Goal: Task Accomplishment & Management: Complete application form

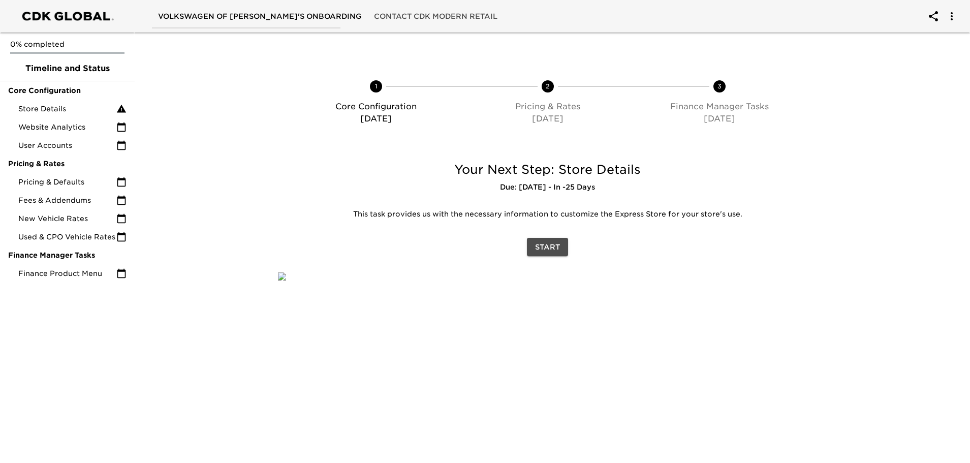
click at [561, 250] on button "Start" at bounding box center [547, 247] width 41 height 19
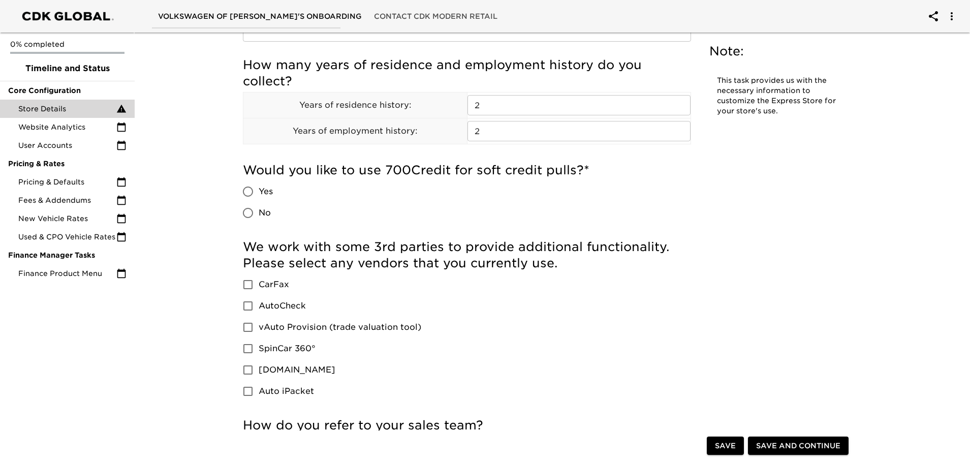
scroll to position [1219, 0]
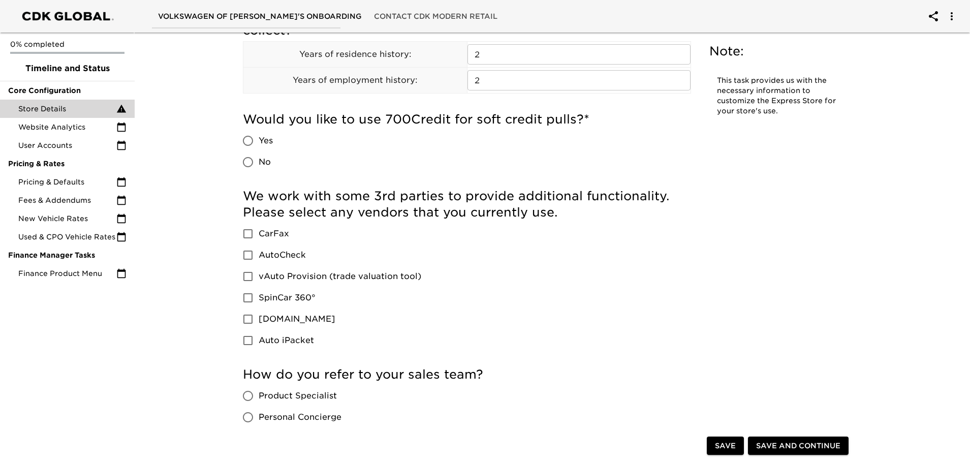
click at [249, 161] on input "No" at bounding box center [247, 161] width 21 height 21
radio input "true"
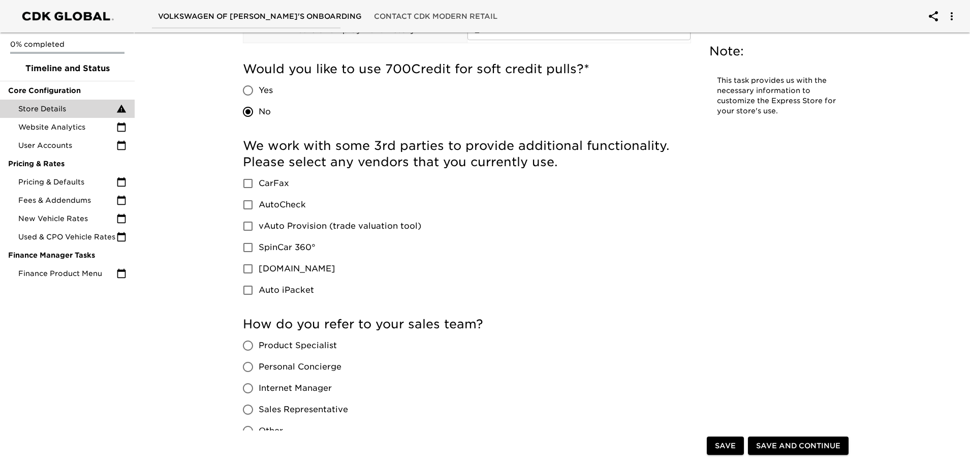
scroll to position [1270, 0]
click at [246, 184] on input "CarFax" at bounding box center [247, 182] width 21 height 21
checkbox input "true"
click at [250, 226] on input "vAuto Provision (trade valuation tool)" at bounding box center [247, 225] width 21 height 21
checkbox input "true"
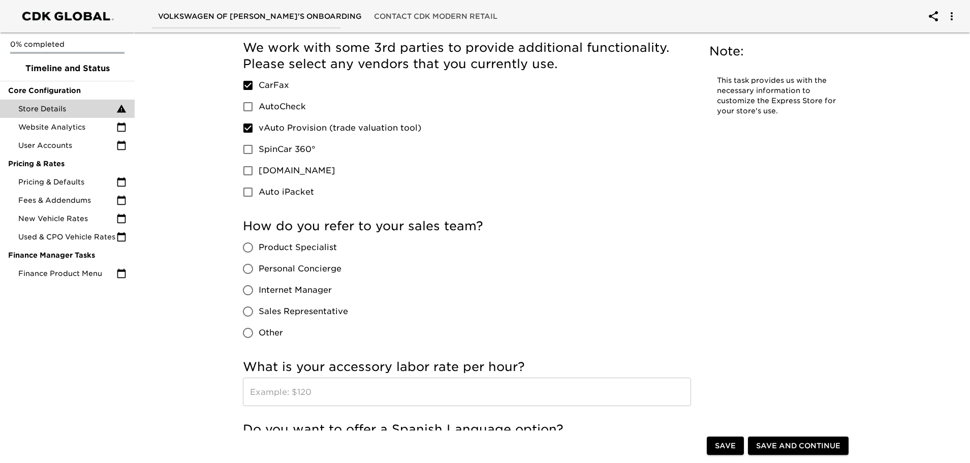
scroll to position [1372, 0]
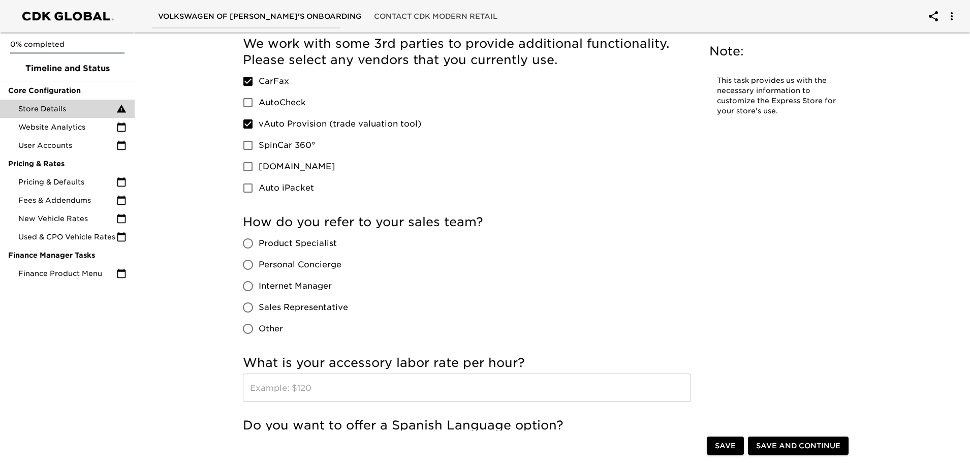
click at [292, 247] on span "Product Specialist" at bounding box center [298, 243] width 78 height 12
click at [259, 247] on input "Product Specialist" at bounding box center [247, 243] width 21 height 21
radio input "true"
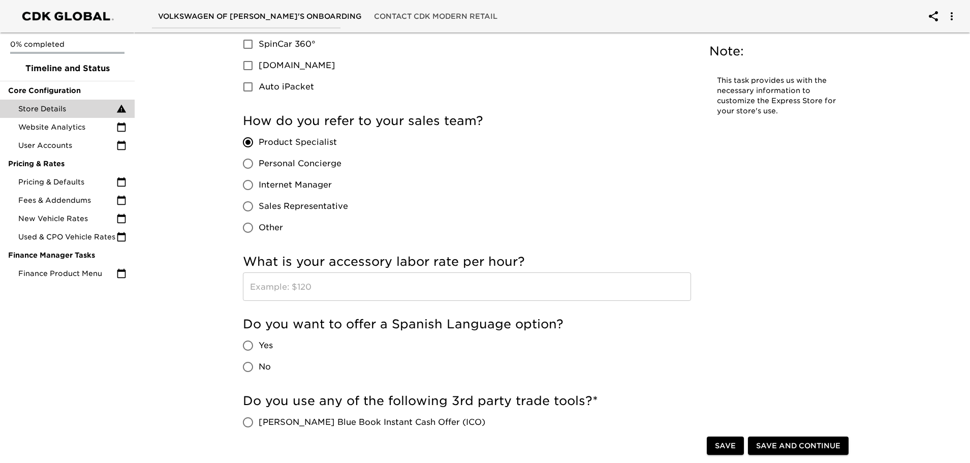
scroll to position [1473, 0]
click at [297, 295] on input "text" at bounding box center [467, 286] width 448 height 28
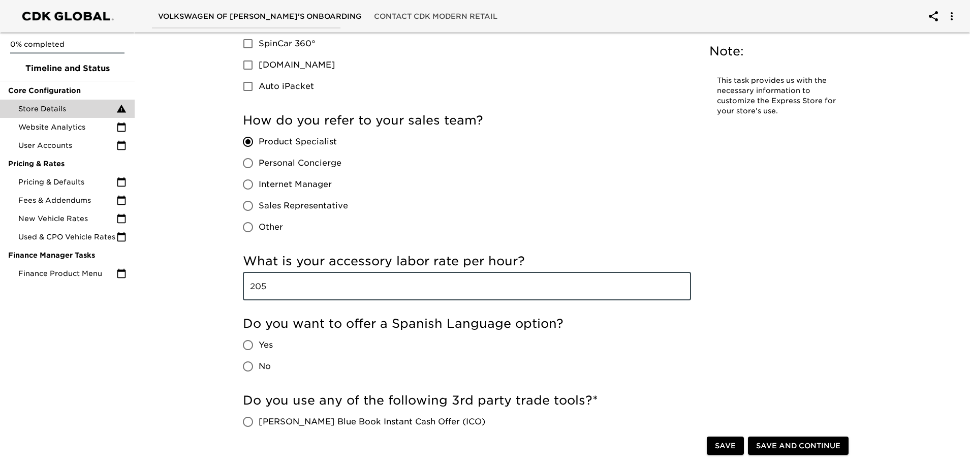
type input "205"
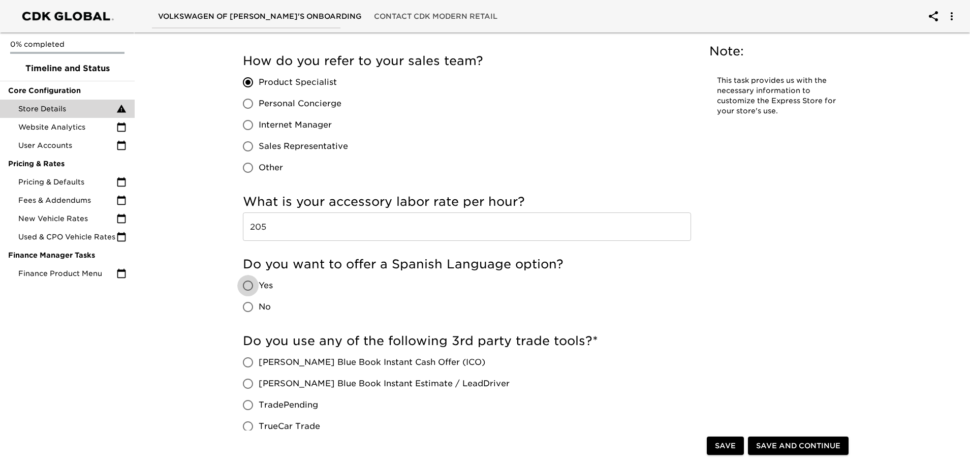
scroll to position [1626, 0]
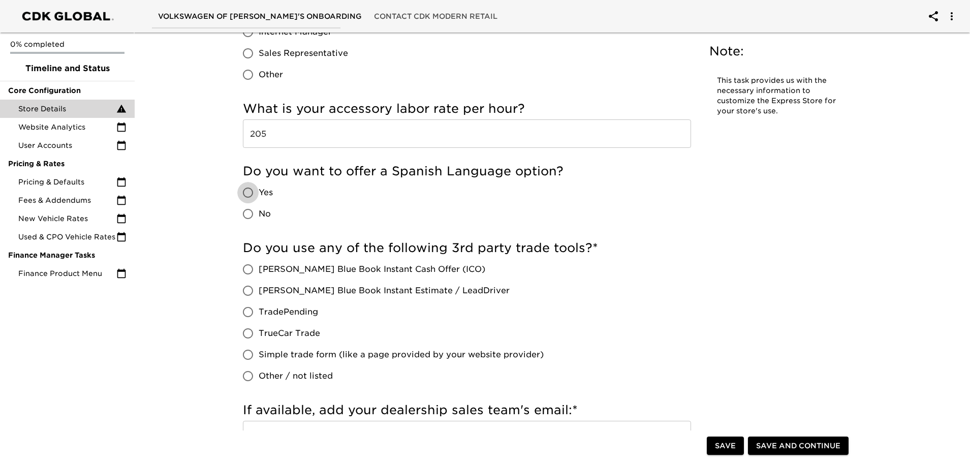
click at [251, 195] on input "Yes" at bounding box center [247, 192] width 21 height 21
radio input "true"
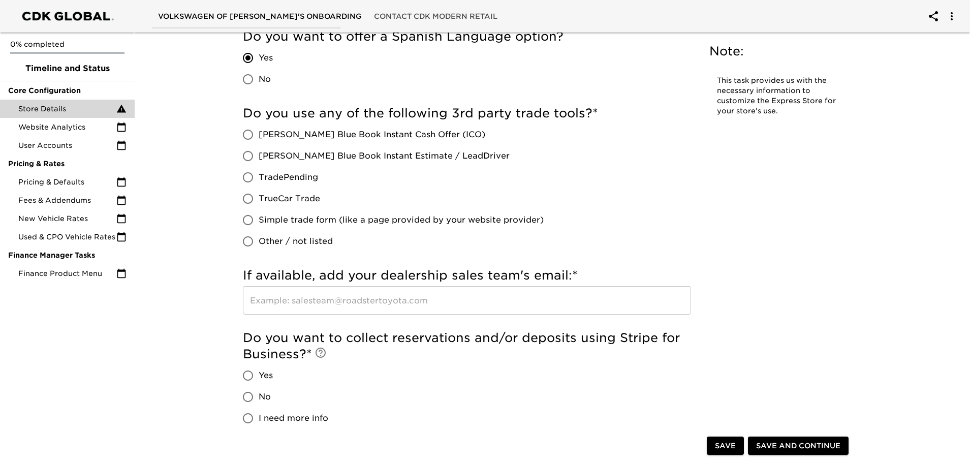
scroll to position [1778, 0]
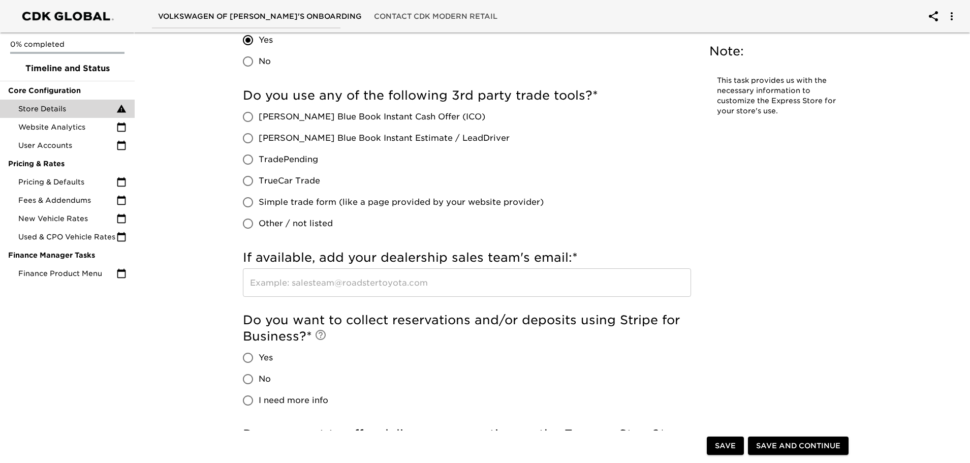
click at [250, 62] on input "No" at bounding box center [247, 61] width 21 height 21
radio input "true"
click at [359, 120] on span "[PERSON_NAME] Blue Book Instant Cash Offer (ICO)" at bounding box center [372, 117] width 227 height 12
click at [259, 120] on input "[PERSON_NAME] Blue Book Instant Cash Offer (ICO)" at bounding box center [247, 116] width 21 height 21
radio input "true"
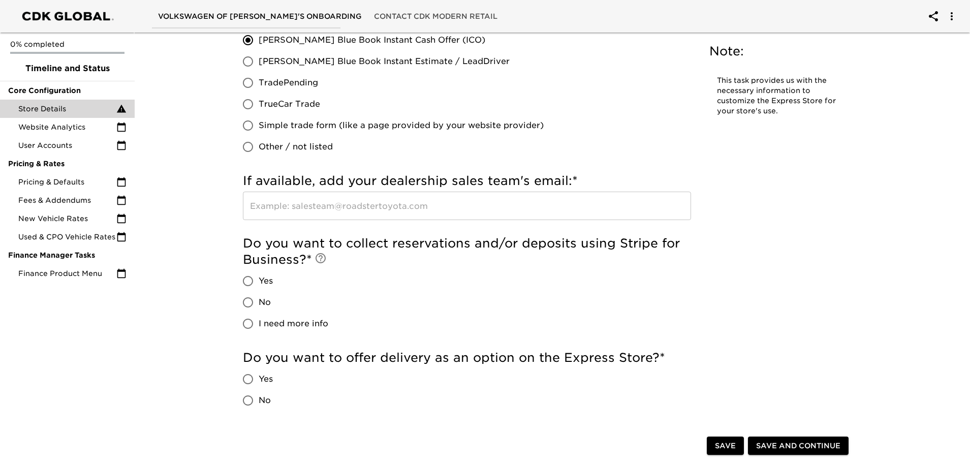
scroll to position [1880, 0]
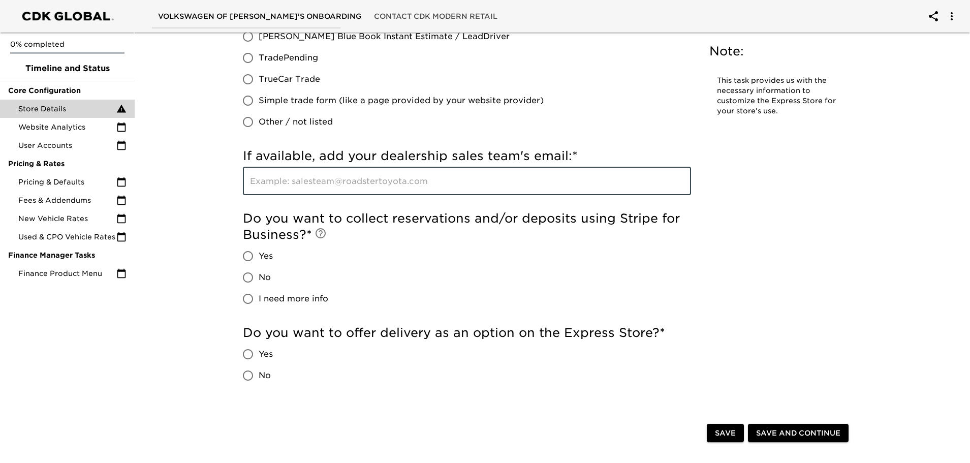
click at [366, 184] on input "text" at bounding box center [467, 181] width 448 height 28
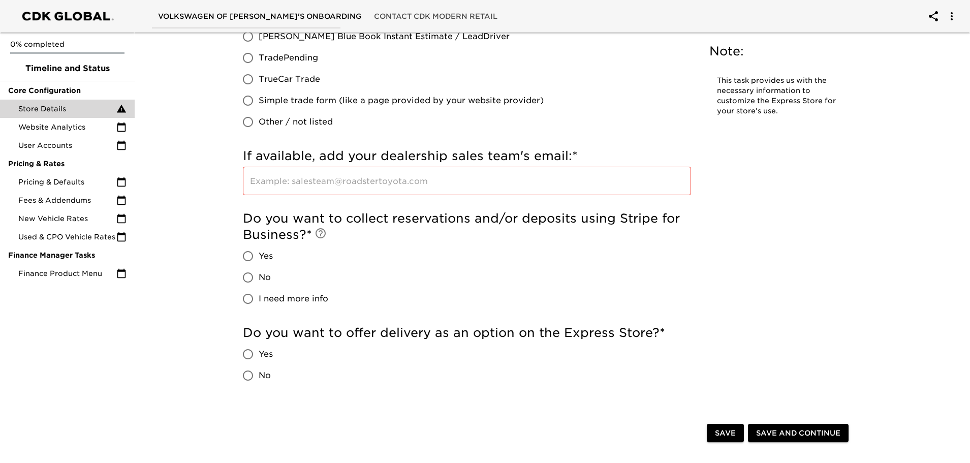
click at [338, 180] on input "text" at bounding box center [467, 181] width 448 height 28
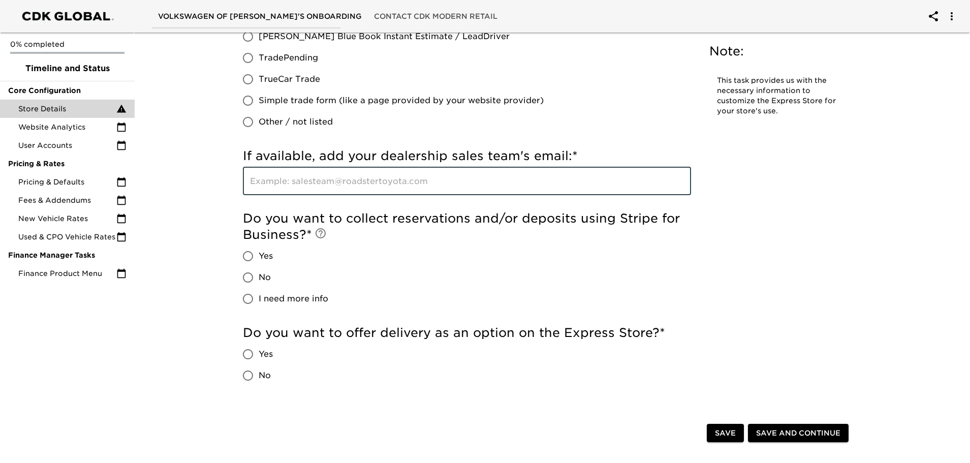
paste input "[EMAIL_ADDRESS][DOMAIN_NAME]"
type input "[EMAIL_ADDRESS][DOMAIN_NAME]"
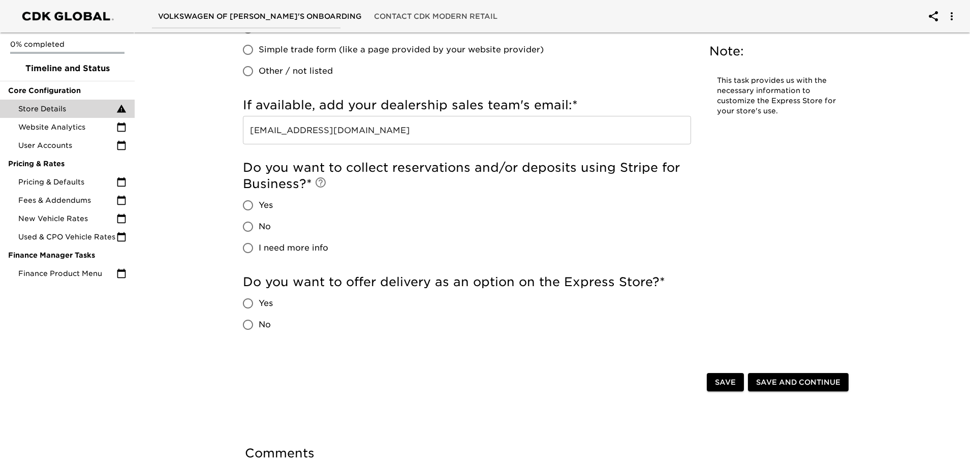
scroll to position [1981, 0]
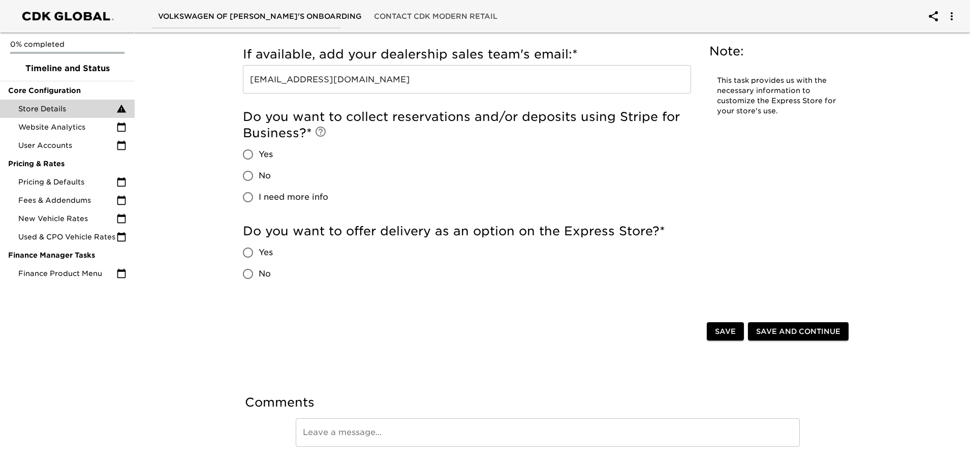
click at [272, 195] on span "I need more info" at bounding box center [294, 197] width 70 height 12
click at [259, 195] on input "I need more info" at bounding box center [247, 196] width 21 height 21
radio input "true"
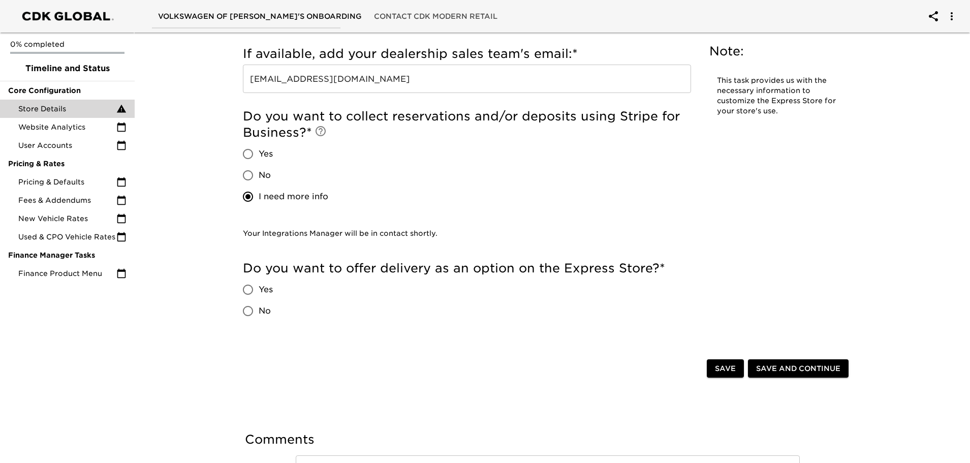
scroll to position [2032, 0]
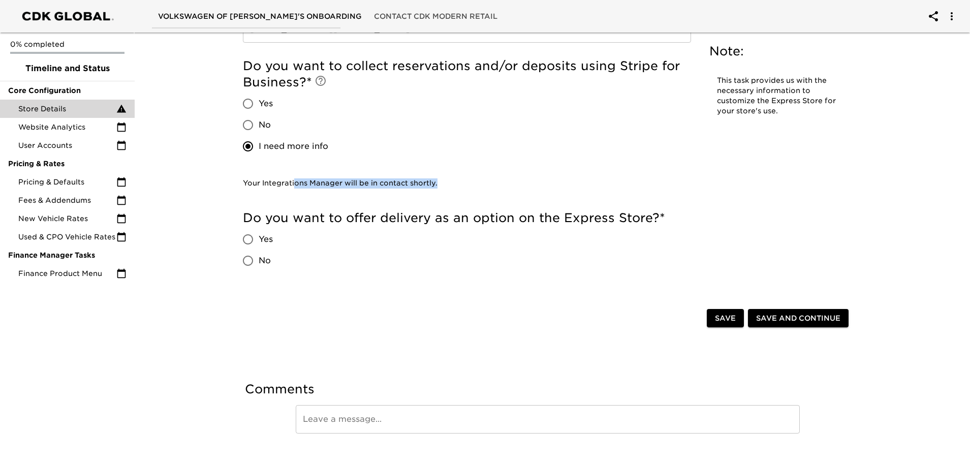
drag, startPoint x: 337, startPoint y: 185, endPoint x: 449, endPoint y: 186, distance: 111.8
click at [446, 186] on p "Your Integrations Manager will be in contact shortly." at bounding box center [463, 183] width 440 height 10
click at [490, 186] on p "Your Integrations Manager will be in contact shortly." at bounding box center [463, 183] width 440 height 10
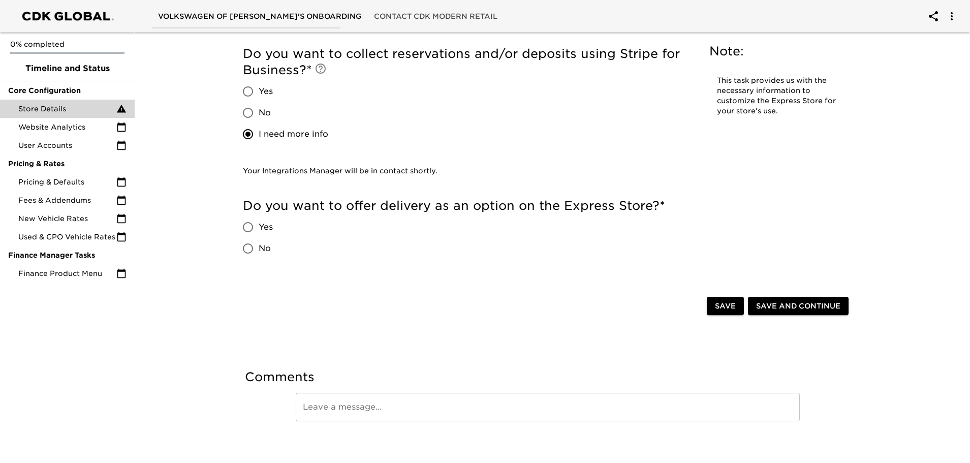
scroll to position [2051, 0]
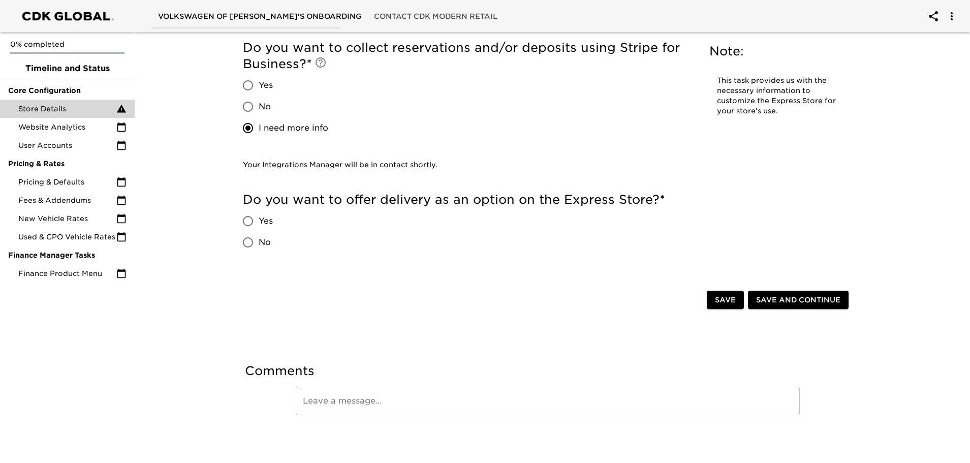
click at [255, 105] on input "No" at bounding box center [247, 106] width 21 height 21
radio input "true"
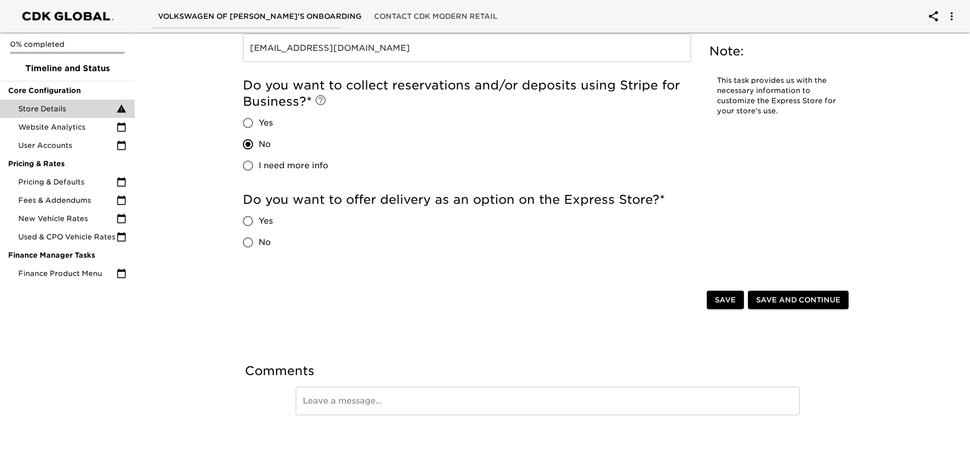
scroll to position [2013, 0]
click at [253, 241] on input "No" at bounding box center [247, 242] width 21 height 21
radio input "true"
click at [779, 297] on span "Save and Continue" at bounding box center [798, 300] width 84 height 13
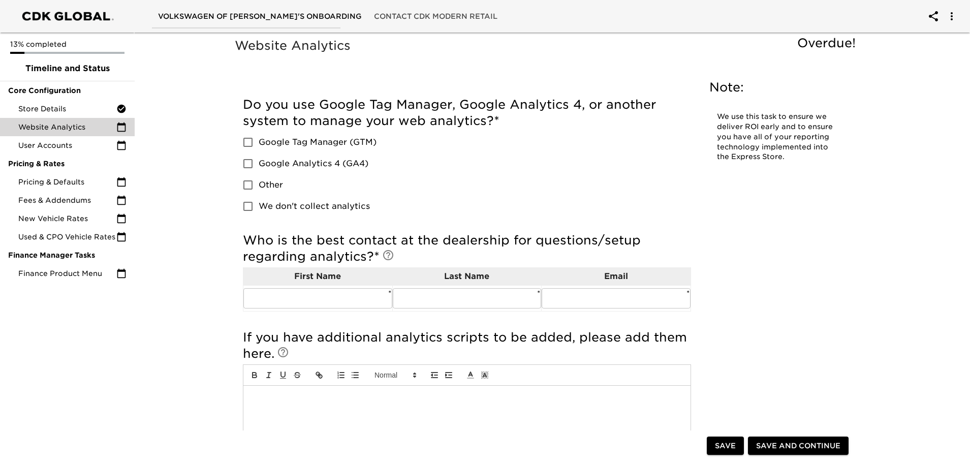
click at [285, 203] on span "We don't collect analytics" at bounding box center [314, 206] width 111 height 12
click at [259, 203] on input "We don't collect analytics" at bounding box center [247, 206] width 21 height 21
checkbox input "true"
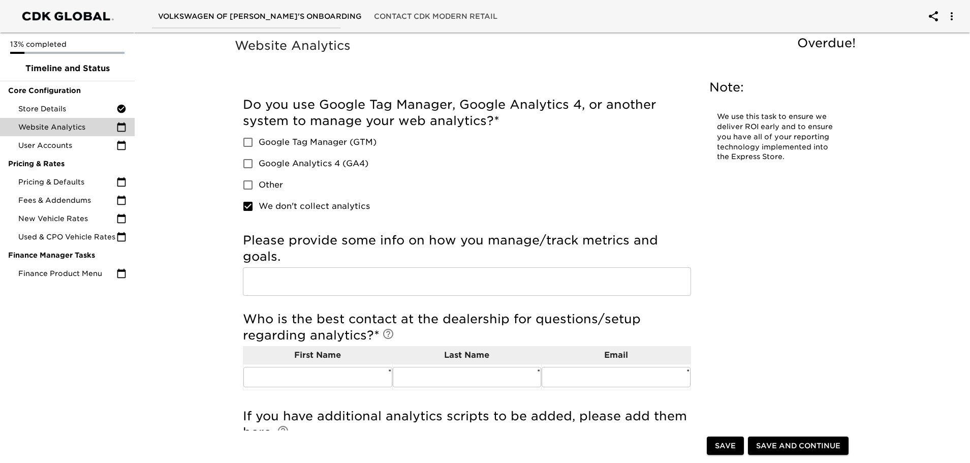
click at [276, 185] on span "Other" at bounding box center [271, 185] width 24 height 12
click at [259, 185] on input "Other" at bounding box center [247, 184] width 21 height 21
checkbox input "true"
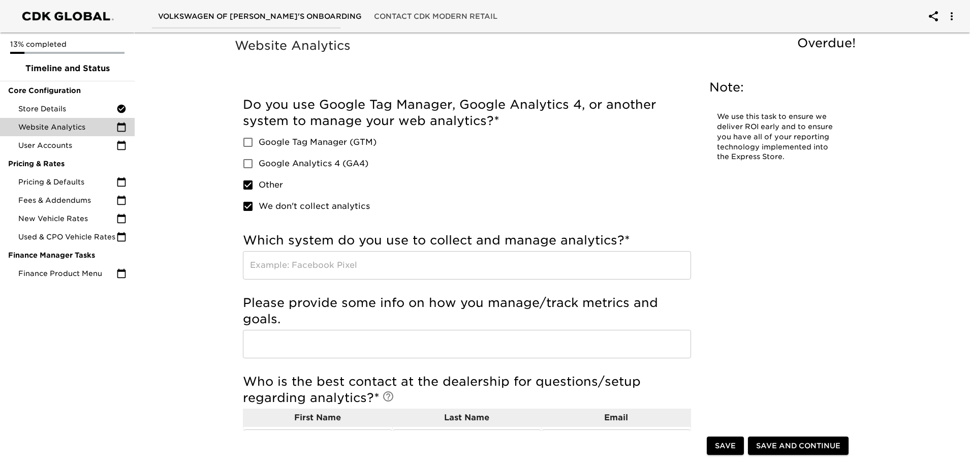
click at [276, 203] on span "We don't collect analytics" at bounding box center [314, 206] width 111 height 12
click at [259, 203] on input "We don't collect analytics" at bounding box center [247, 206] width 21 height 21
checkbox input "false"
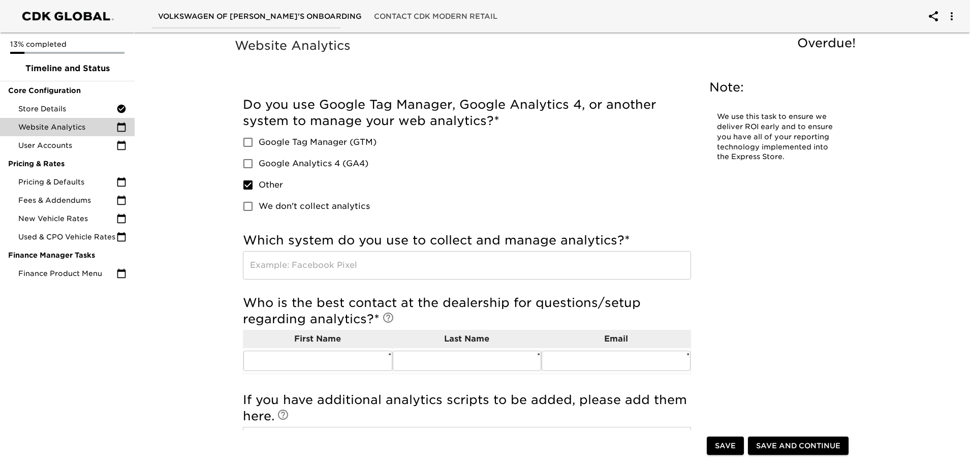
click at [304, 138] on span "Google Tag Manager (GTM)" at bounding box center [318, 142] width 118 height 12
click at [259, 138] on input "Google Tag Manager (GTM)" at bounding box center [247, 142] width 21 height 21
checkbox input "true"
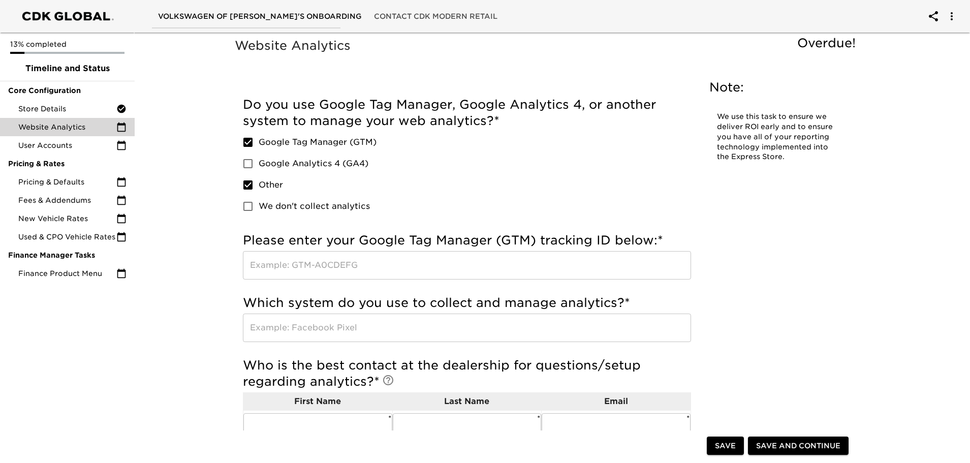
click at [267, 187] on span "Other" at bounding box center [271, 185] width 24 height 12
click at [259, 187] on input "Other" at bounding box center [247, 184] width 21 height 21
checkbox input "false"
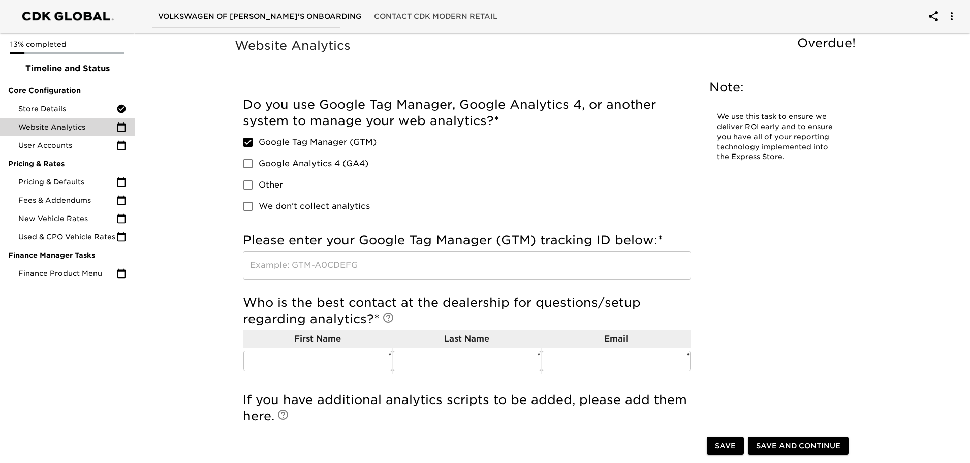
click at [280, 144] on span "Google Tag Manager (GTM)" at bounding box center [318, 142] width 118 height 12
click at [259, 144] on input "Google Tag Manager (GTM)" at bounding box center [247, 142] width 21 height 21
checkbox input "false"
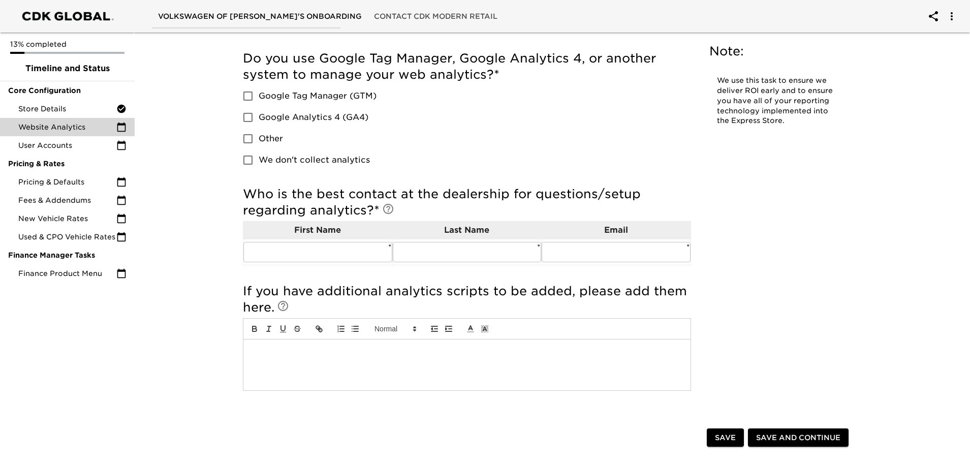
scroll to position [102, 0]
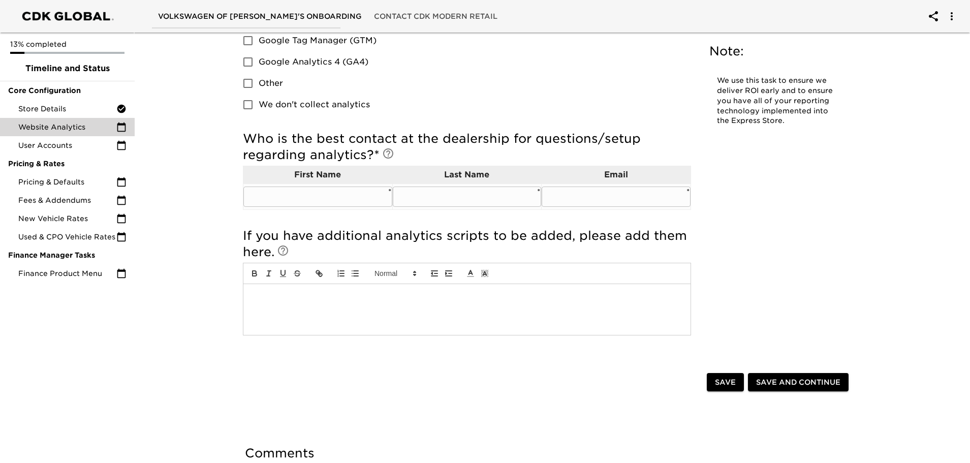
click at [429, 201] on input "text" at bounding box center [467, 196] width 149 height 20
click at [330, 199] on input "text" at bounding box center [317, 196] width 149 height 20
click at [809, 334] on div "Website Analytics Overdue! Note: We use this task to ensure we deliver ROI earl…" at bounding box center [548, 150] width 630 height 433
click at [780, 382] on span "Save and Continue" at bounding box center [798, 382] width 84 height 13
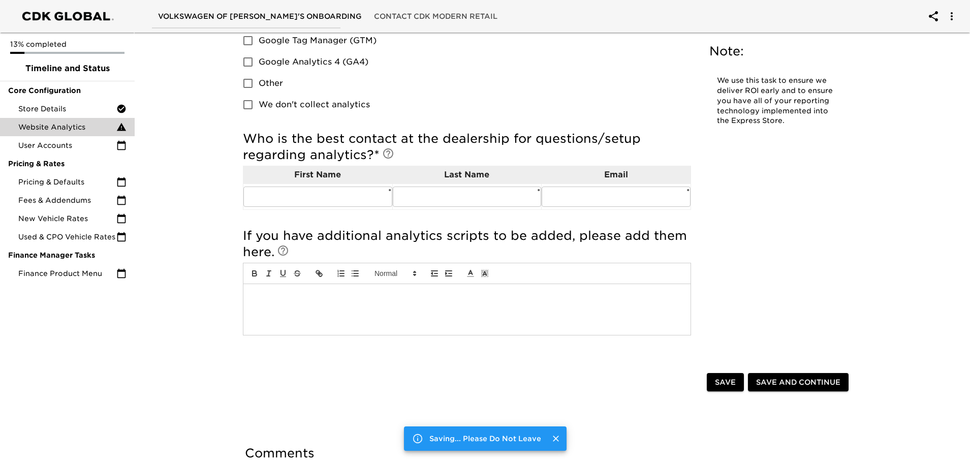
scroll to position [0, 0]
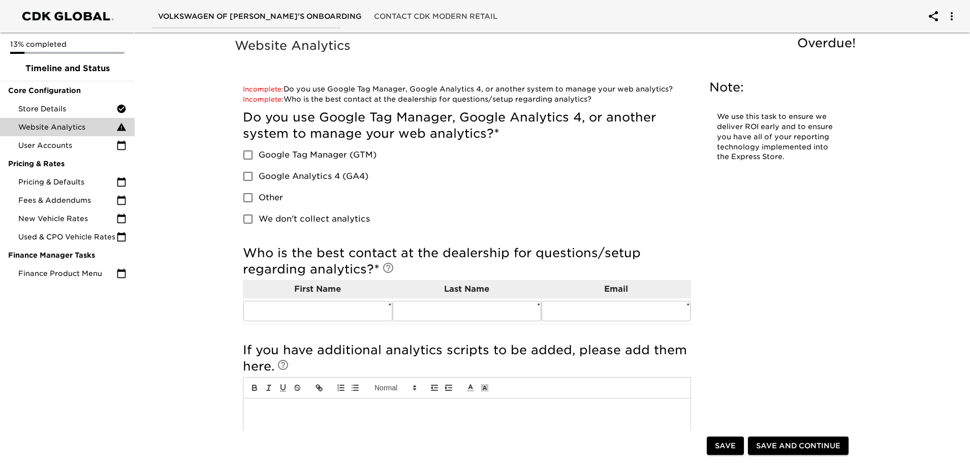
click at [280, 172] on span "Google Analytics 4 (GA4)" at bounding box center [314, 176] width 110 height 12
click at [259, 172] on input "Google Analytics 4 (GA4)" at bounding box center [247, 176] width 21 height 21
checkbox input "true"
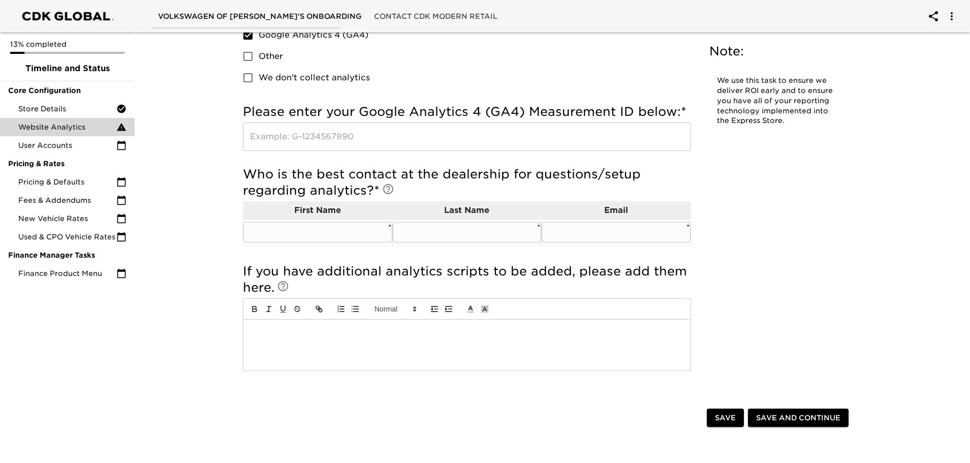
scroll to position [152, 0]
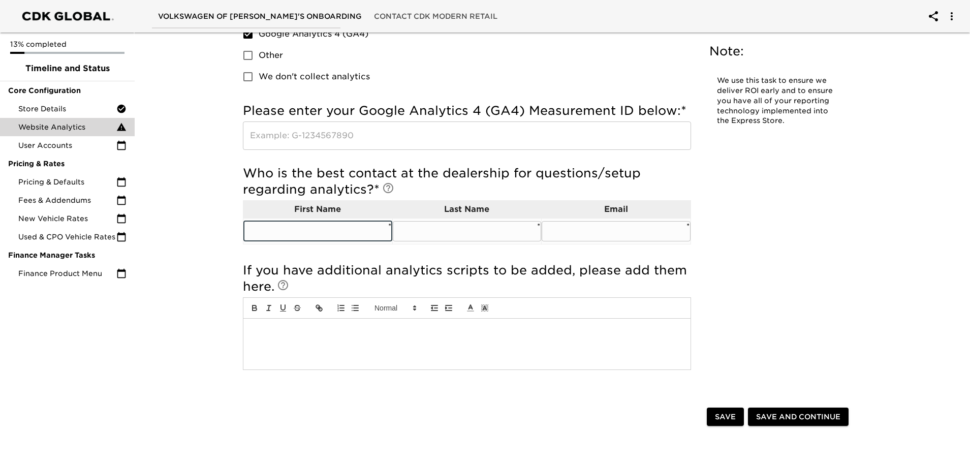
click at [302, 230] on input "text" at bounding box center [317, 231] width 149 height 20
type input "INGY"
type input "[PERSON_NAME]"
click at [645, 230] on input "text" at bounding box center [616, 231] width 149 height 20
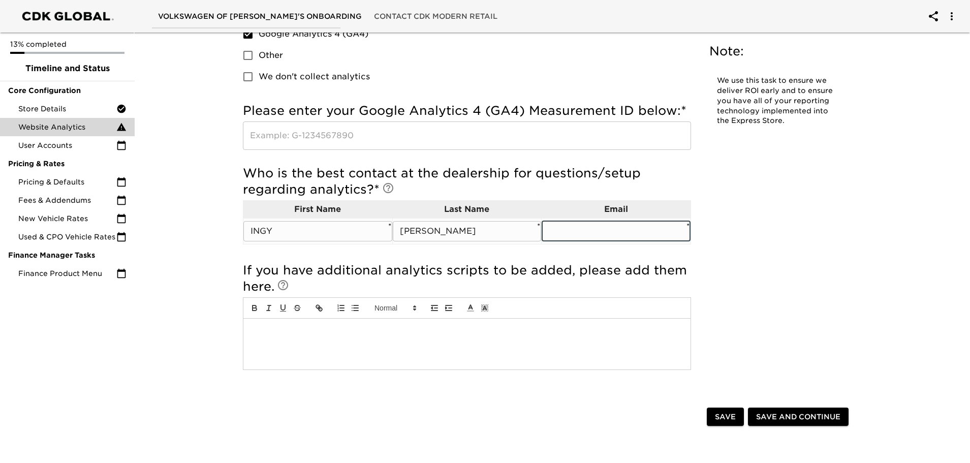
paste input "[EMAIL_ADDRESS][DOMAIN_NAME]"
type input "[EMAIL_ADDRESS][DOMAIN_NAME]"
click at [733, 252] on div "Website Analytics Overdue! Note: We use this task to ensure we deliver ROI earl…" at bounding box center [548, 142] width 630 height 518
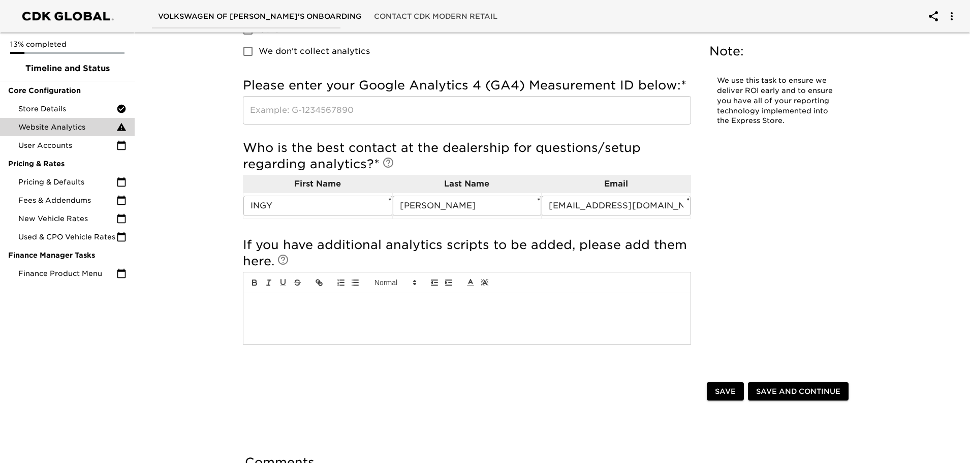
scroll to position [203, 0]
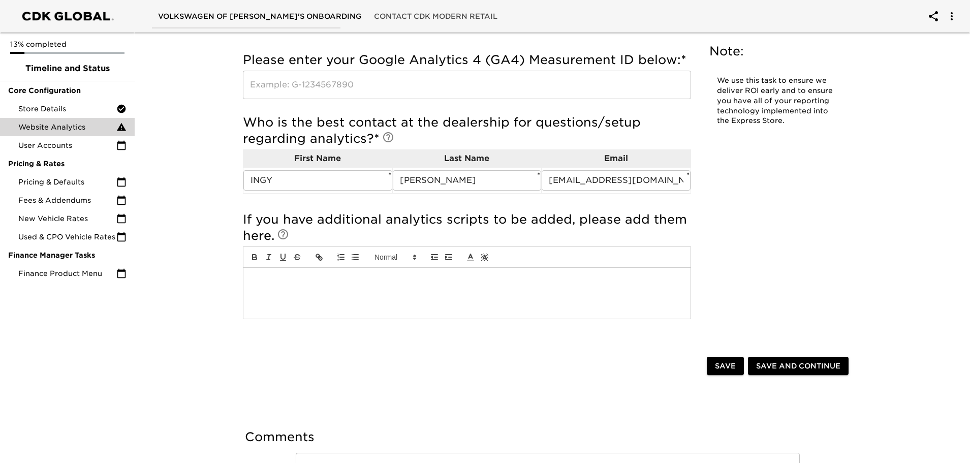
click at [515, 285] on div at bounding box center [466, 293] width 447 height 51
click at [509, 293] on div at bounding box center [466, 293] width 447 height 51
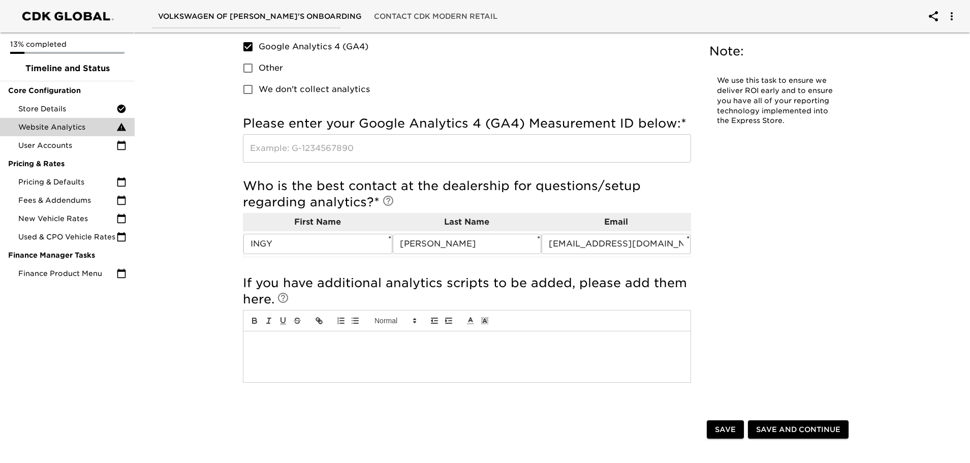
scroll to position [51, 0]
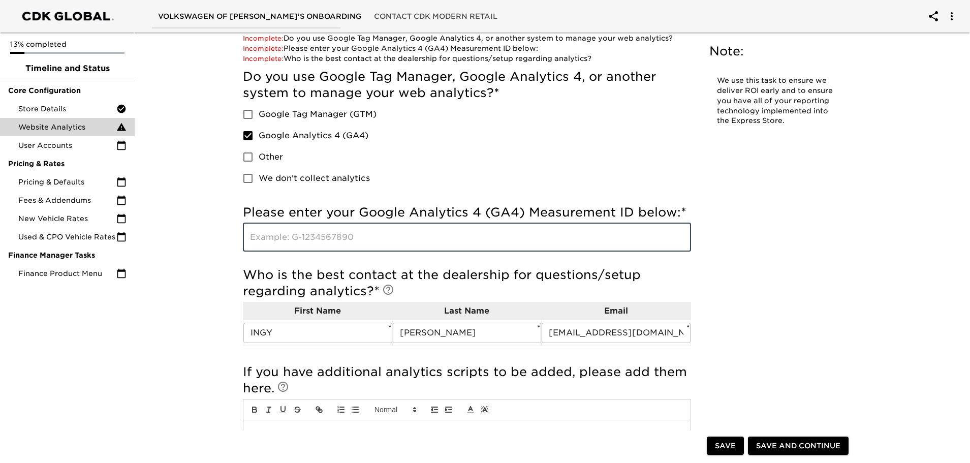
click at [603, 241] on input "text" at bounding box center [467, 237] width 448 height 28
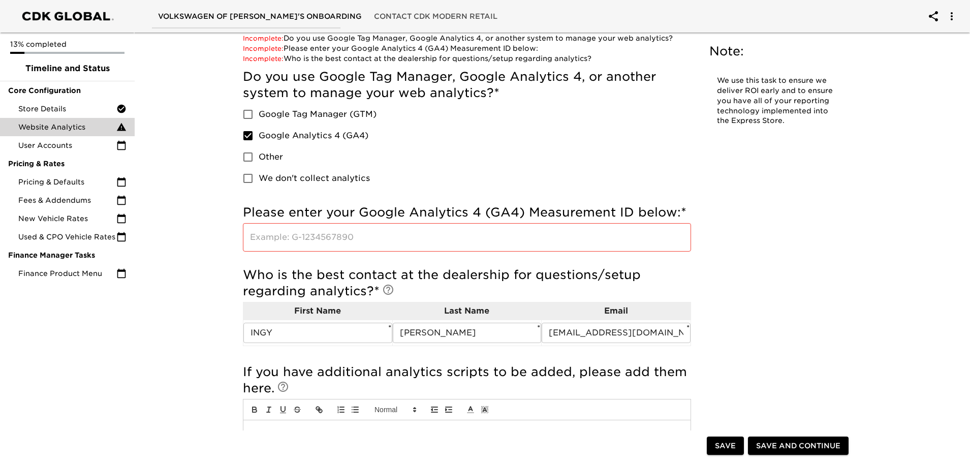
click at [806, 223] on div "Website Analytics Overdue! Note: We use this task to ensure we deliver ROI earl…" at bounding box center [548, 244] width 630 height 518
click at [847, 220] on div "Website Analytics Overdue! Note: We use this task to ensure we deliver ROI earl…" at bounding box center [548, 244] width 630 height 518
click at [727, 450] on span "Save" at bounding box center [725, 445] width 21 height 13
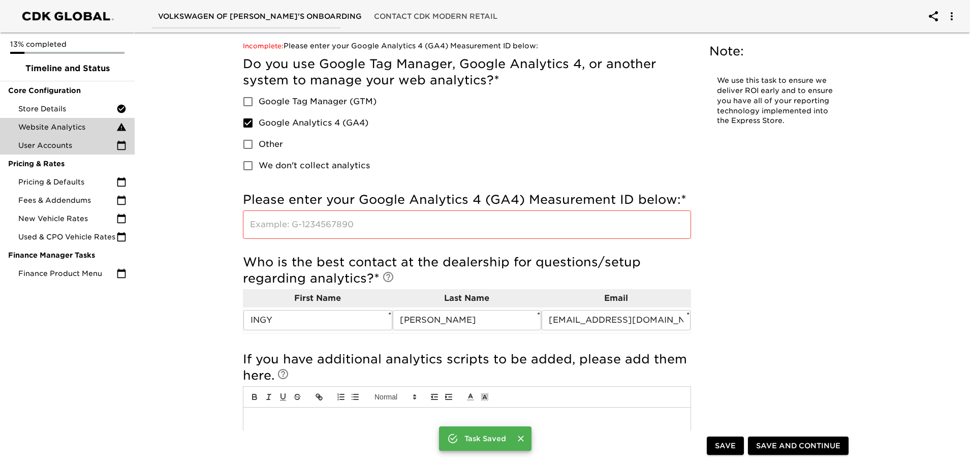
click at [93, 151] on div "User Accounts" at bounding box center [67, 145] width 135 height 18
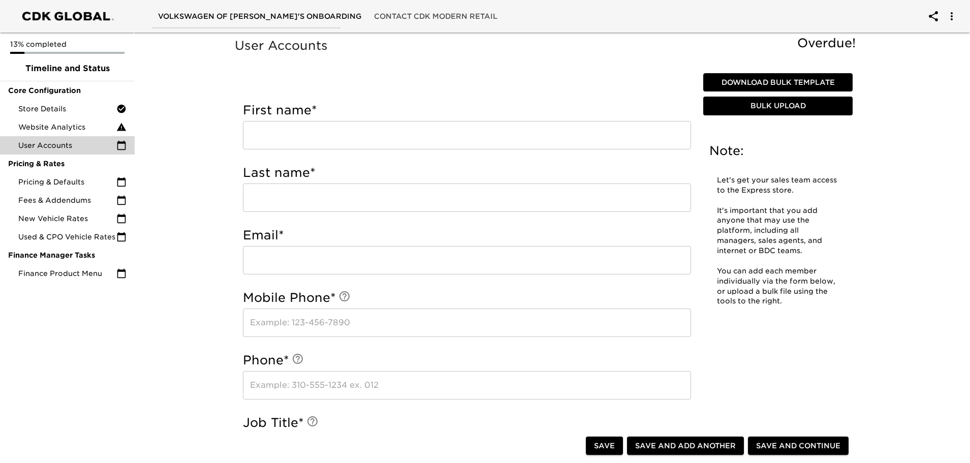
click at [745, 185] on p "Let's get your sales team access to the Express store." at bounding box center [778, 185] width 122 height 20
click at [748, 211] on p "It's important that you add anyone that may use the platform, including all man…" at bounding box center [778, 231] width 122 height 50
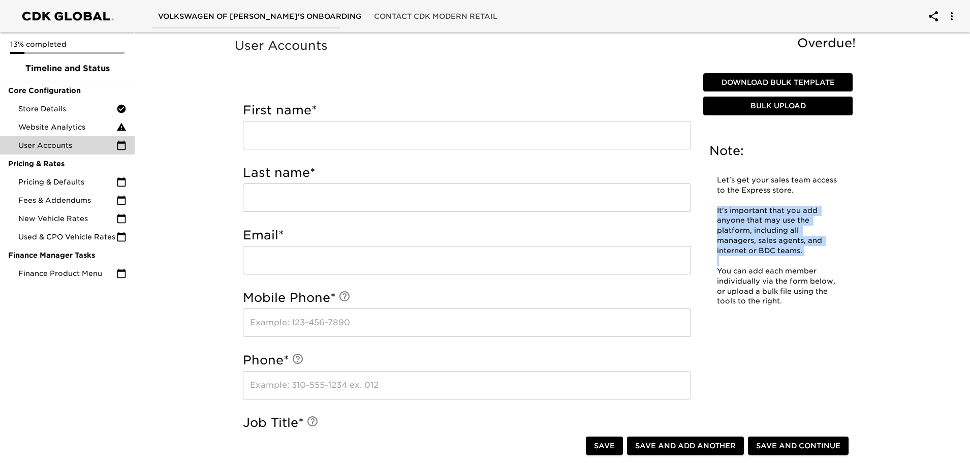
click at [748, 211] on p "It's important that you add anyone that may use the platform, including all man…" at bounding box center [778, 231] width 122 height 50
click at [848, 239] on div "Note: Let's get your sales team access to the Express store. It's important tha…" at bounding box center [777, 230] width 153 height 190
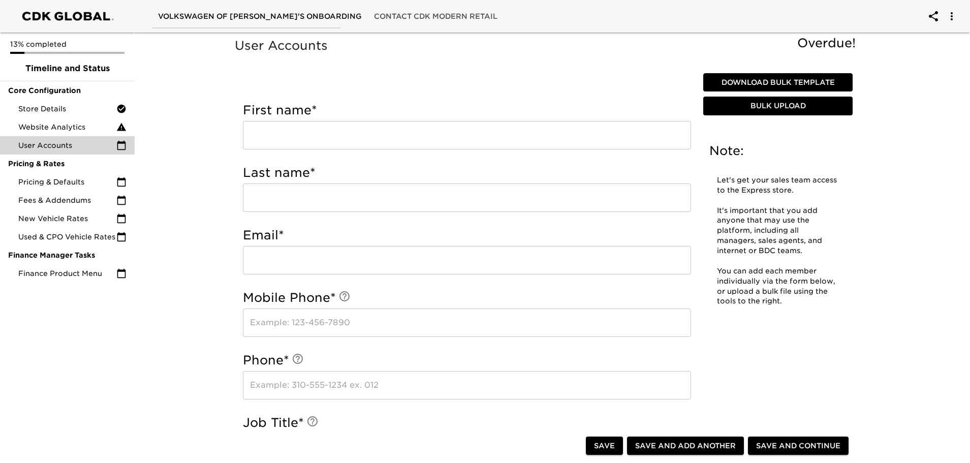
click at [834, 237] on p "It's important that you add anyone that may use the platform, including all man…" at bounding box center [778, 231] width 122 height 50
click at [804, 243] on p "It's important that you add anyone that may use the platform, including all man…" at bounding box center [778, 231] width 122 height 50
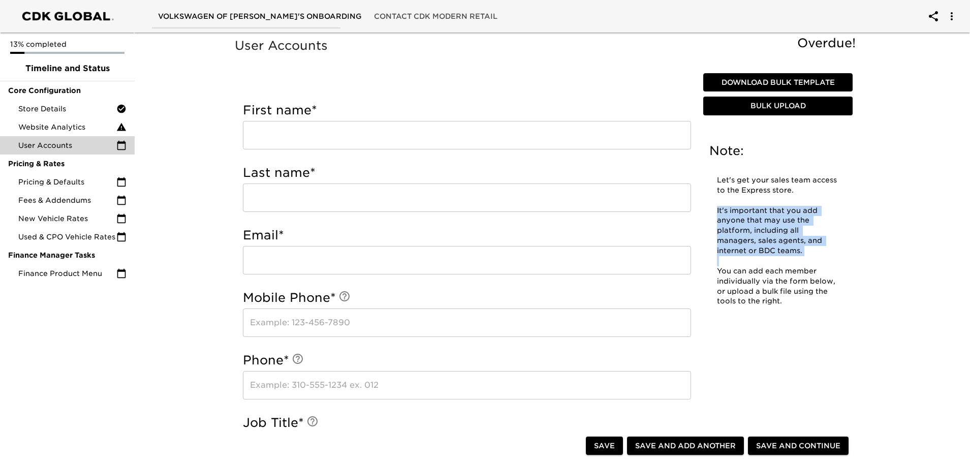
click at [804, 243] on p "It's important that you add anyone that may use the platform, including all man…" at bounding box center [778, 231] width 122 height 50
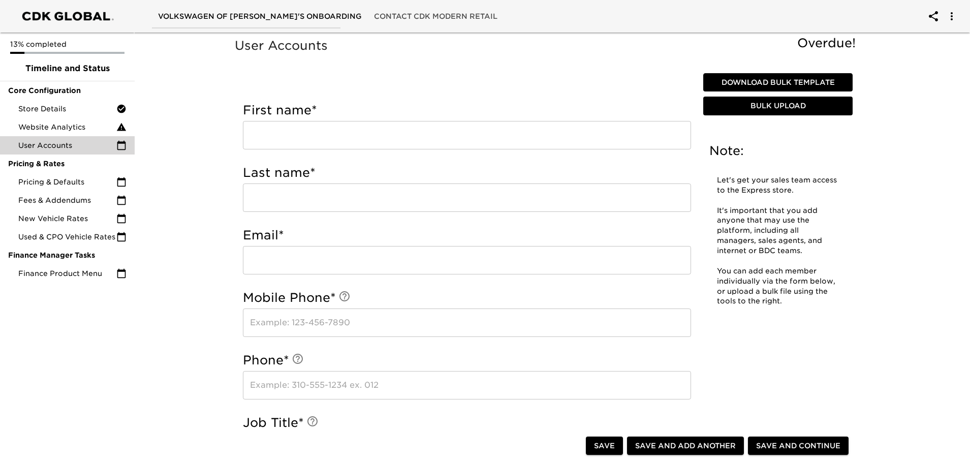
click at [793, 275] on p "You can add each member individually via the form below, or upload a bulk file …" at bounding box center [778, 286] width 122 height 41
click at [792, 306] on p "You can add each member individually via the form below, or upload a bulk file …" at bounding box center [778, 286] width 122 height 41
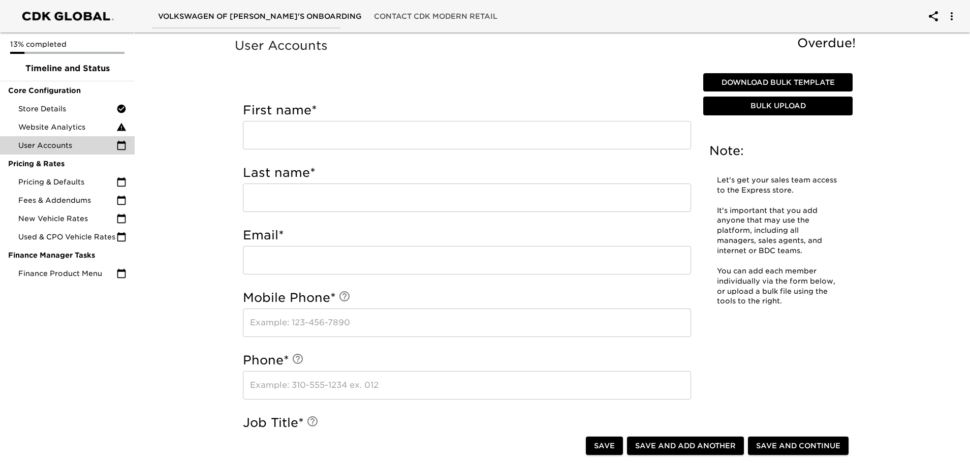
click at [327, 137] on input "text" at bounding box center [467, 135] width 448 height 28
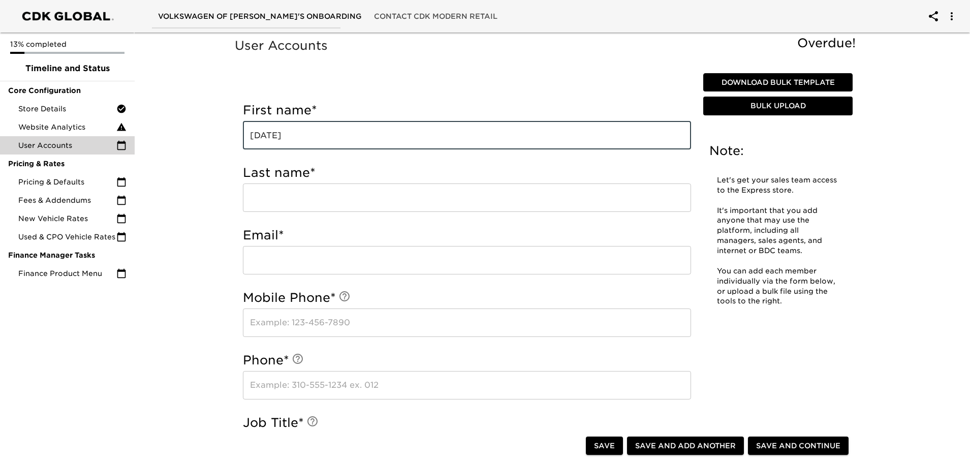
type input "[DATE]"
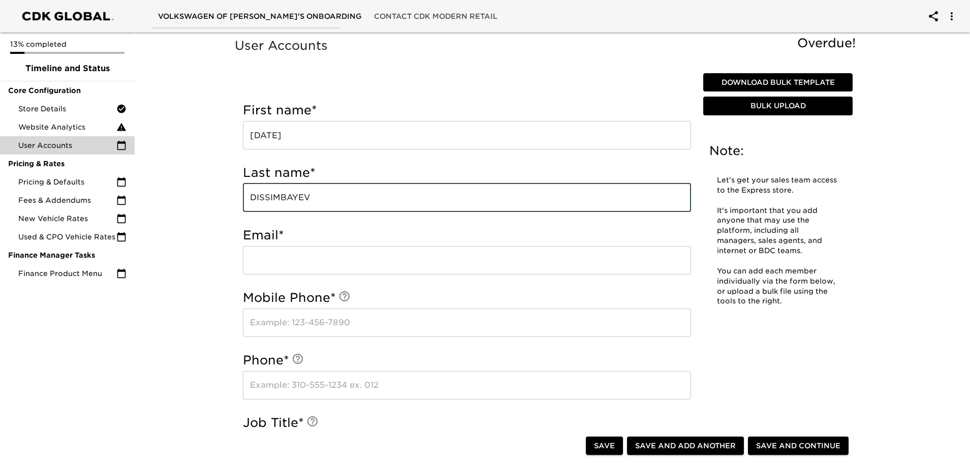
type input "DISSIMBAYEV"
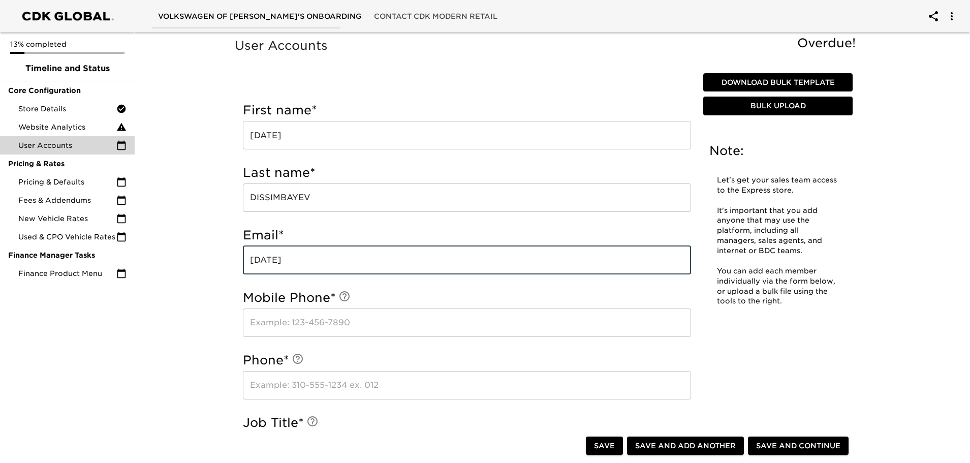
type input "[DATE]"
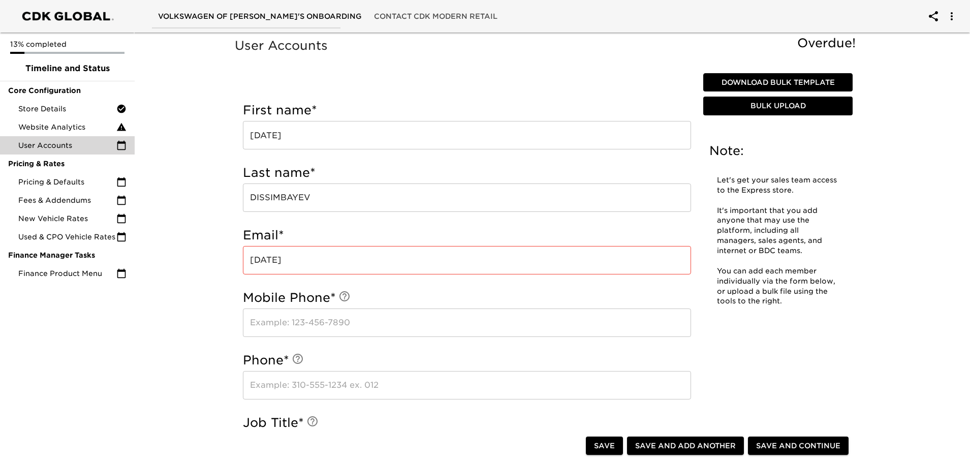
click at [395, 322] on input "text" at bounding box center [467, 322] width 448 height 28
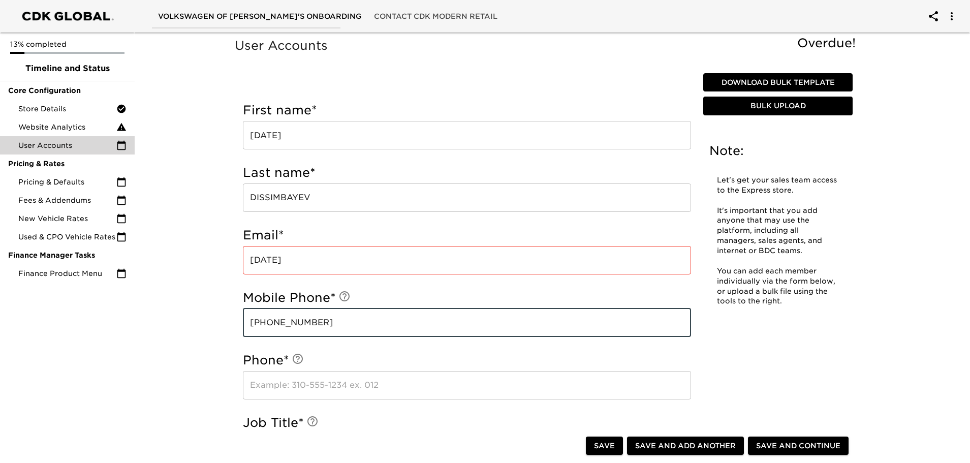
type input "[PHONE_NUMBER]"
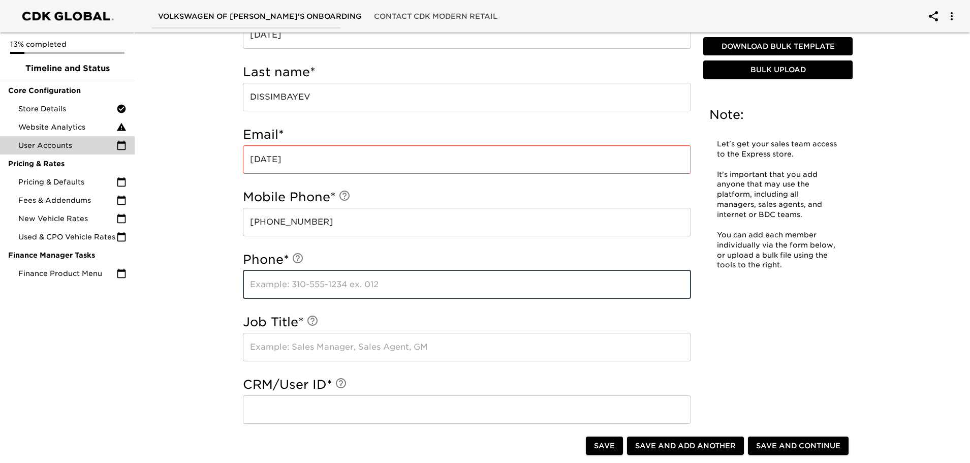
scroll to position [102, 0]
click at [354, 226] on input "[PHONE_NUMBER]" at bounding box center [467, 221] width 448 height 28
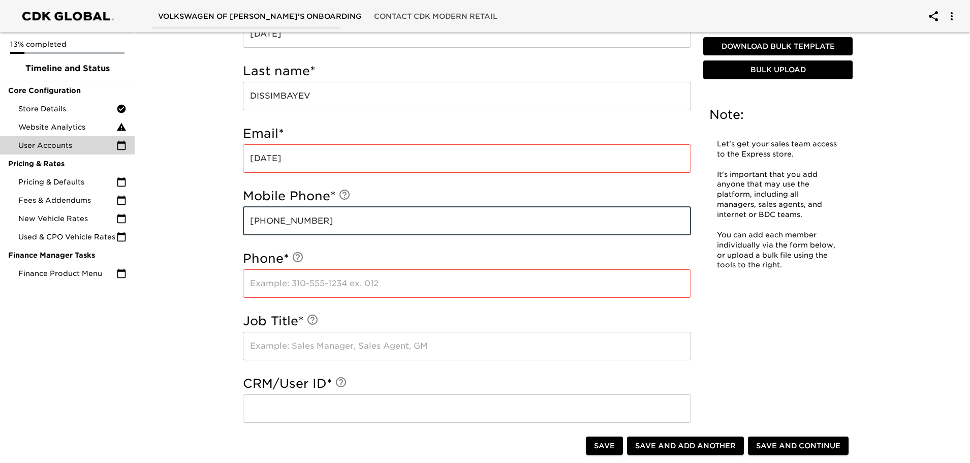
click at [349, 281] on input "text" at bounding box center [467, 283] width 448 height 28
paste input "[PHONE_NUMBER]"
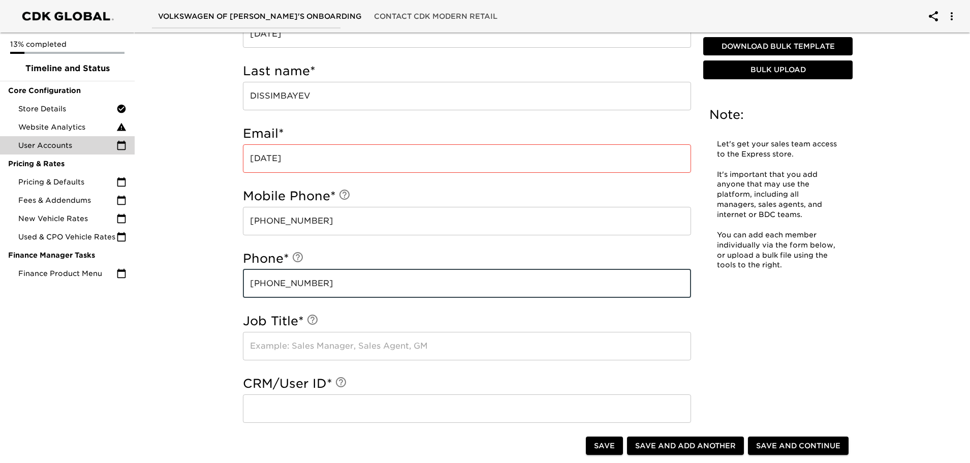
type input "[PHONE_NUMBER]"
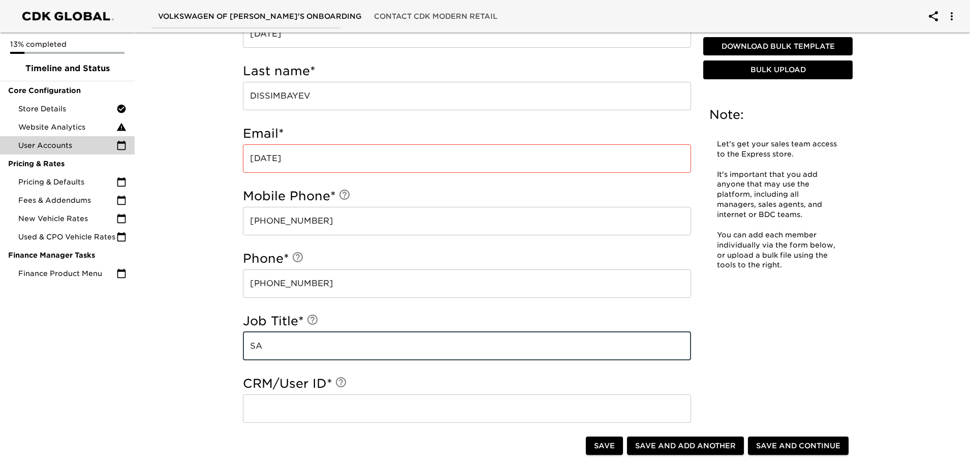
type input "S"
type input "SALES MANAGER"
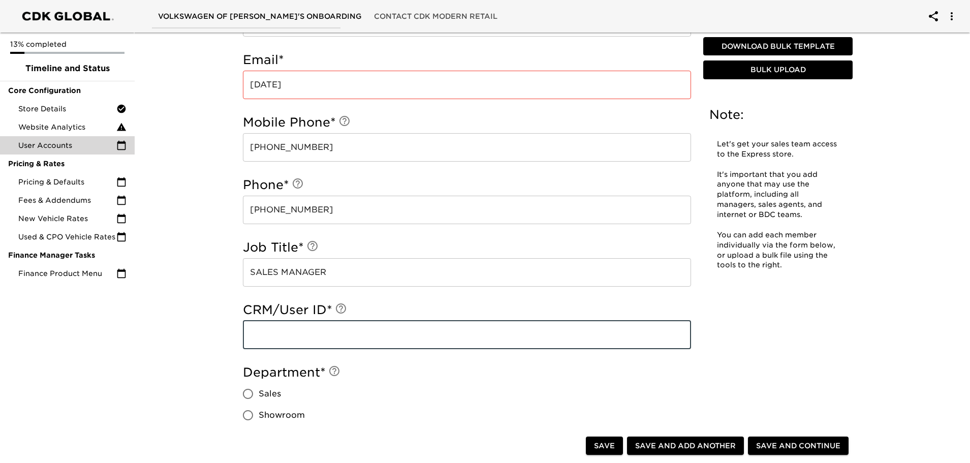
scroll to position [254, 0]
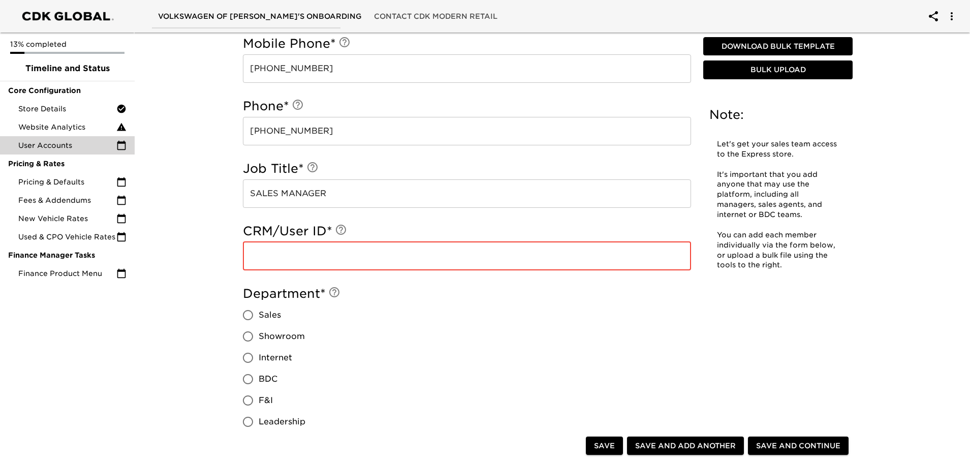
paste input "2330007"
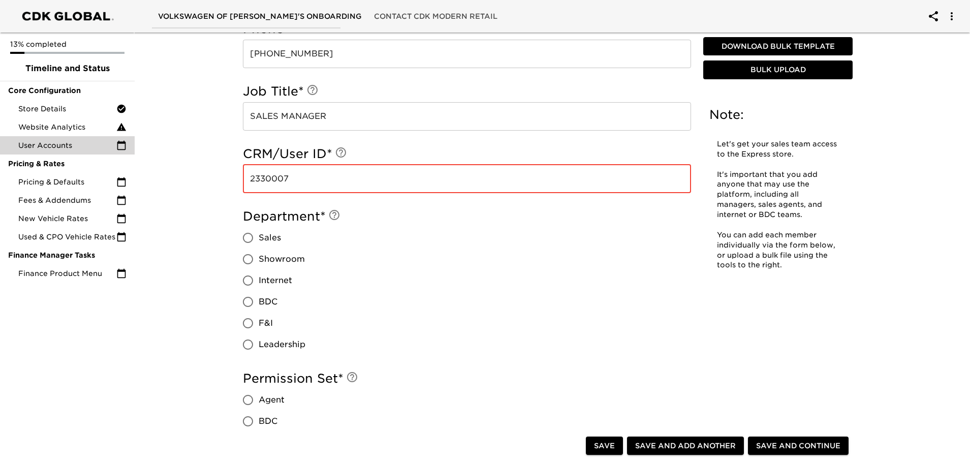
scroll to position [356, 0]
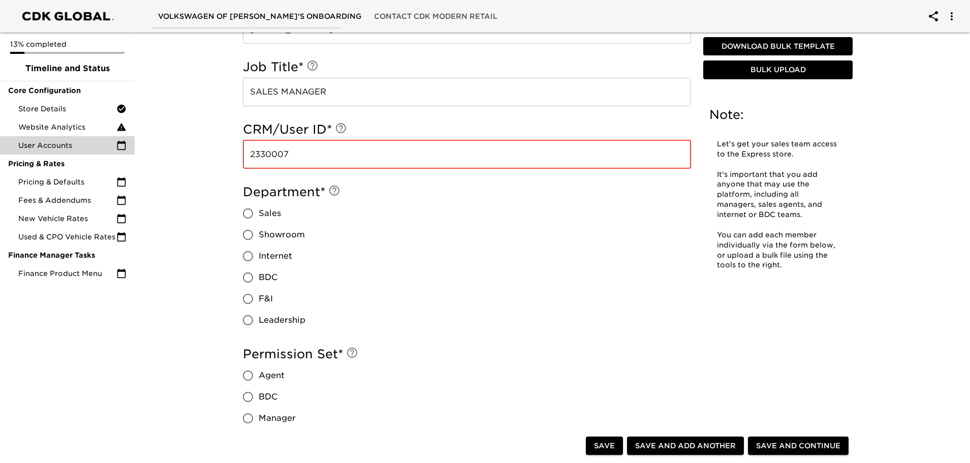
type input "2330007"
click at [269, 216] on span "Sales" at bounding box center [270, 213] width 22 height 12
click at [259, 216] on input "Sales" at bounding box center [247, 213] width 21 height 21
radio input "true"
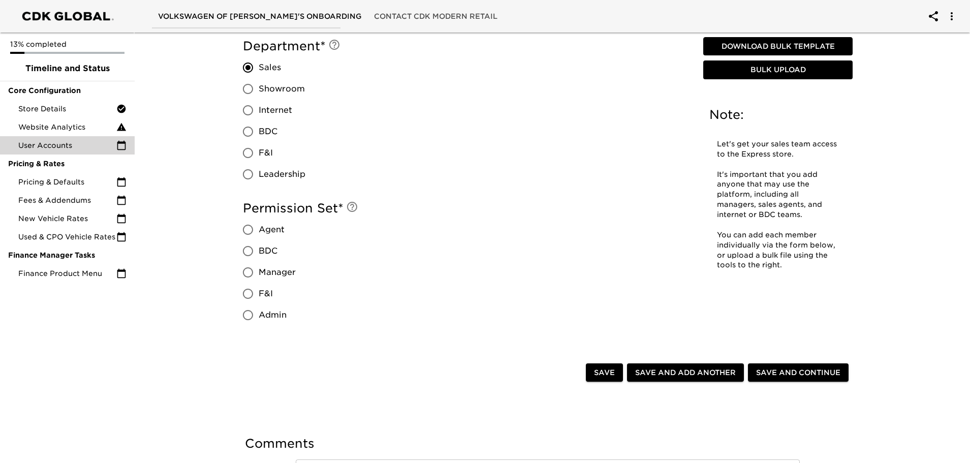
scroll to position [559, 0]
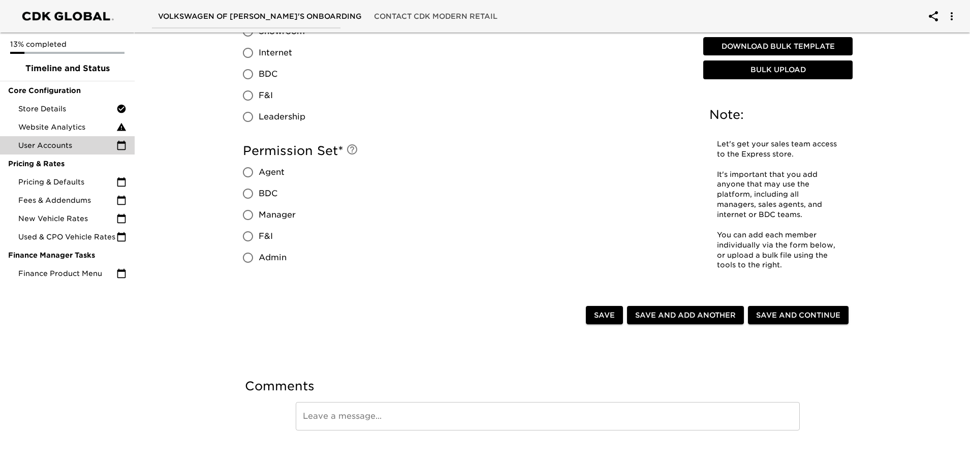
click at [272, 214] on span "Manager" at bounding box center [277, 215] width 37 height 12
click at [259, 214] on input "Manager" at bounding box center [247, 214] width 21 height 21
radio input "true"
click at [262, 239] on span "F&I" at bounding box center [266, 236] width 14 height 12
click at [259, 239] on input "F&I" at bounding box center [247, 236] width 21 height 21
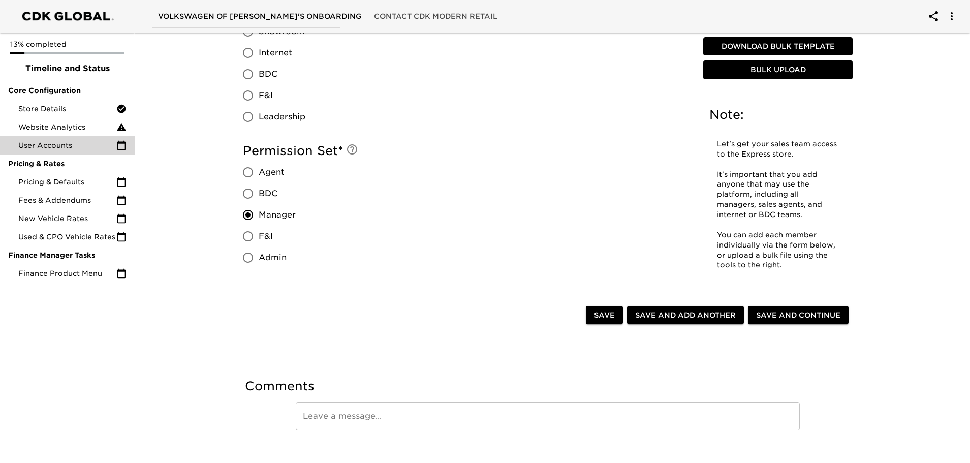
radio input "true"
click at [274, 215] on span "Manager" at bounding box center [277, 215] width 37 height 12
click at [259, 215] on input "Manager" at bounding box center [247, 214] width 21 height 21
radio input "true"
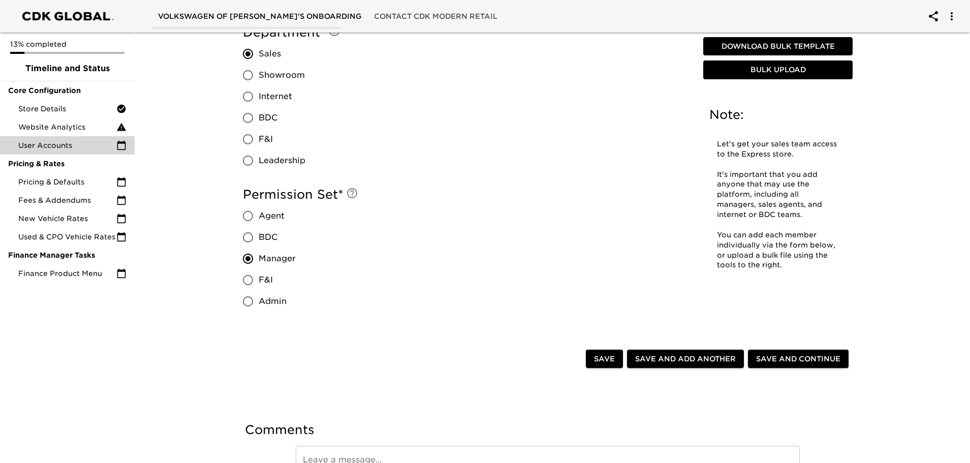
scroll to position [457, 0]
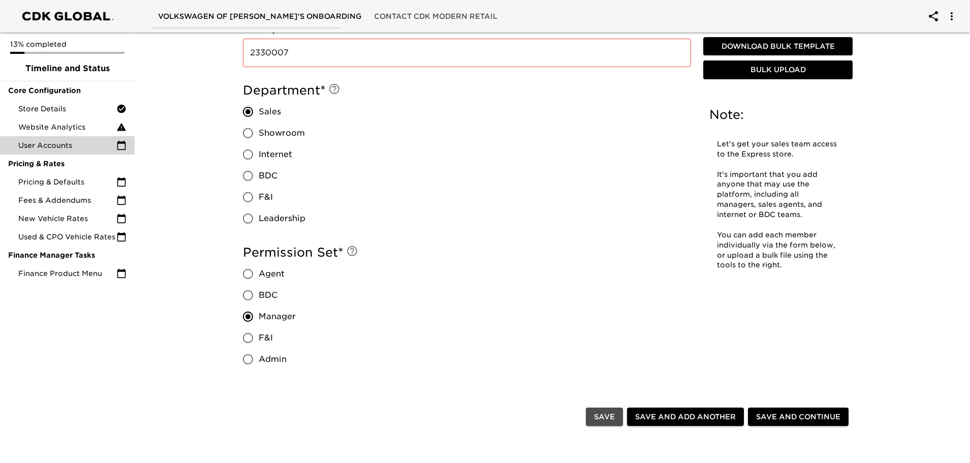
click at [596, 414] on span "Save" at bounding box center [604, 417] width 21 height 13
radio input "false"
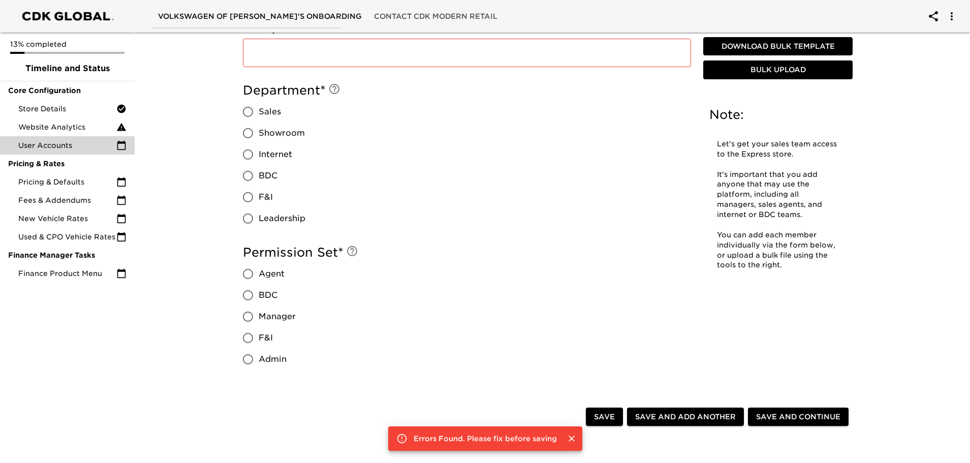
scroll to position [356, 0]
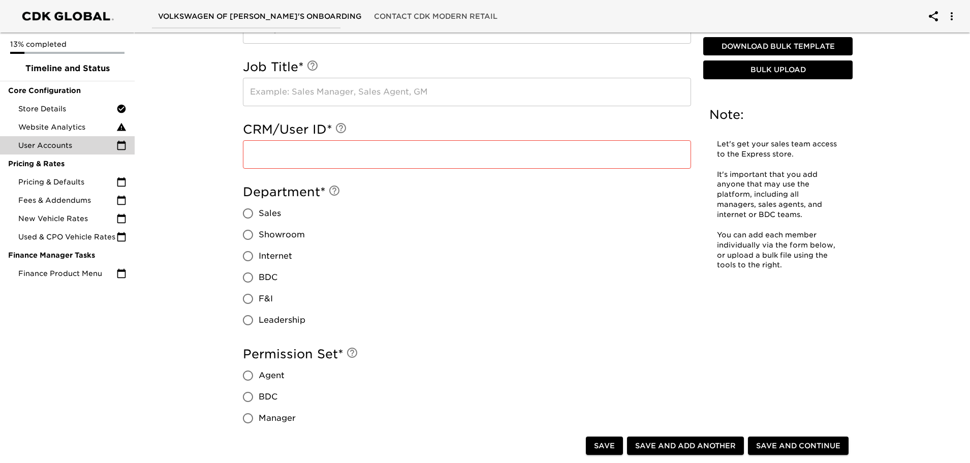
click at [325, 158] on input "text" at bounding box center [467, 154] width 448 height 28
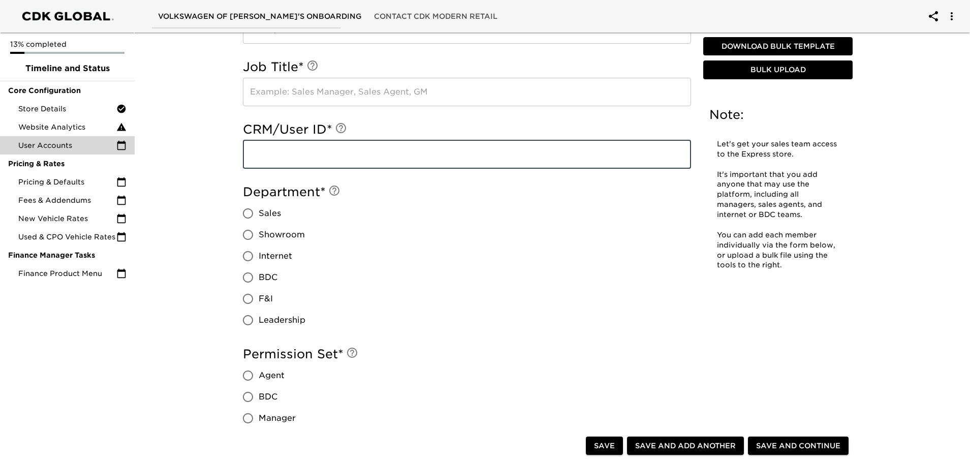
paste input "2330007"
type input "2330007"
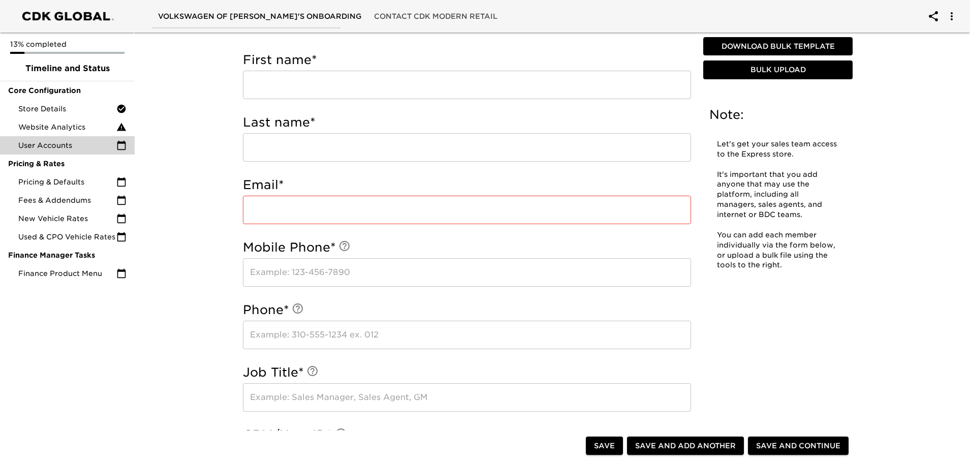
scroll to position [0, 0]
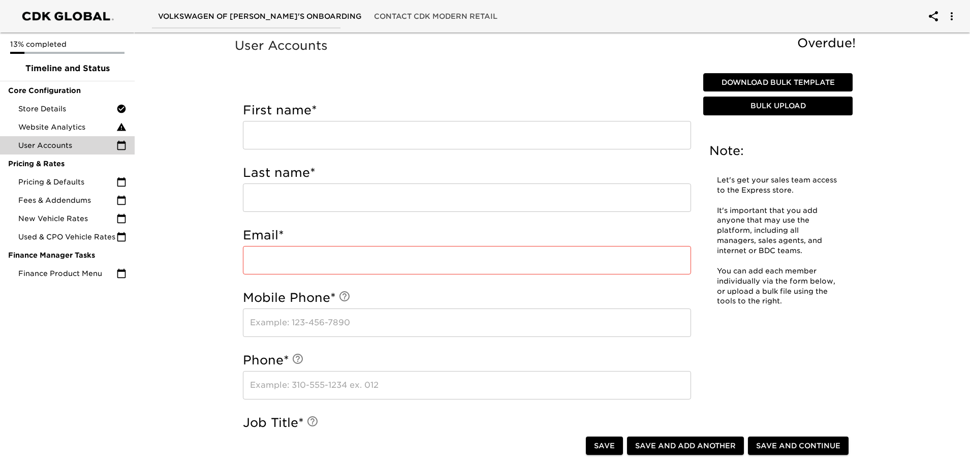
click at [822, 169] on div "Let's get your sales team access to the Express store. It's important that you …" at bounding box center [777, 240] width 137 height 143
click at [771, 83] on span "Download Bulk Template" at bounding box center [777, 82] width 141 height 13
click at [51, 132] on span "Website Analytics" at bounding box center [67, 127] width 98 height 10
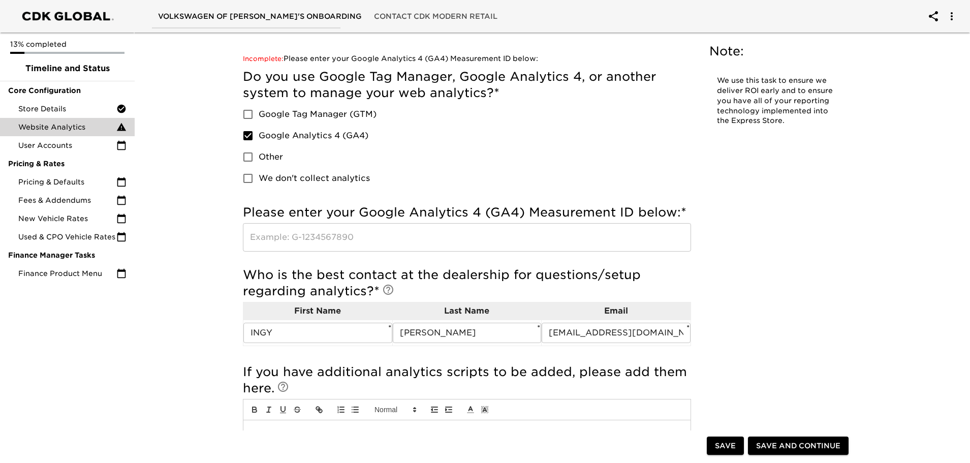
scroll to position [102, 0]
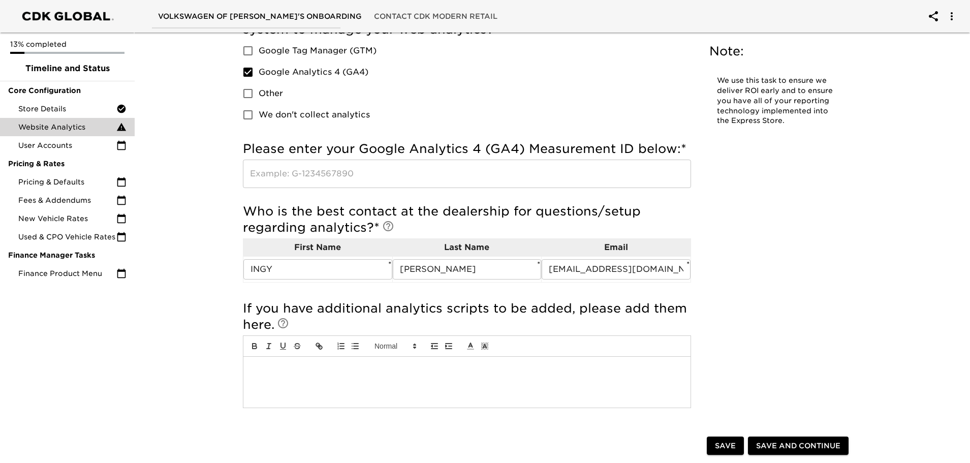
click at [325, 178] on input "text" at bounding box center [467, 174] width 448 height 28
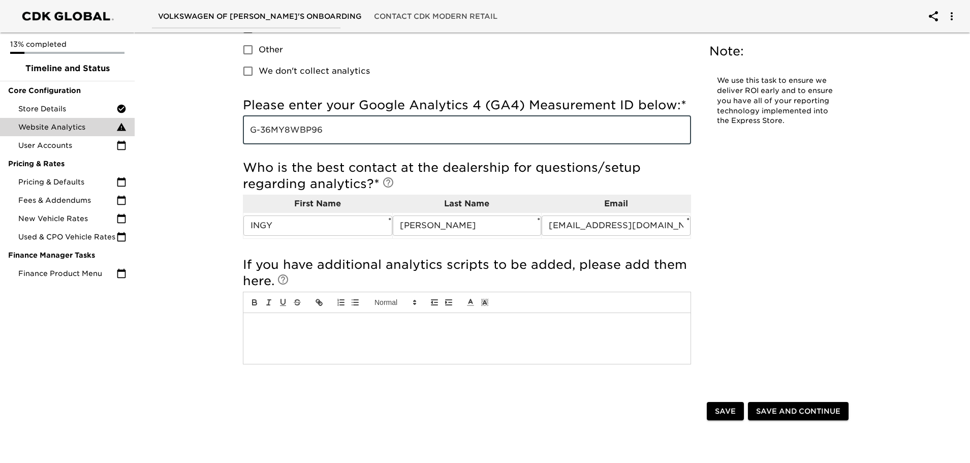
scroll to position [203, 0]
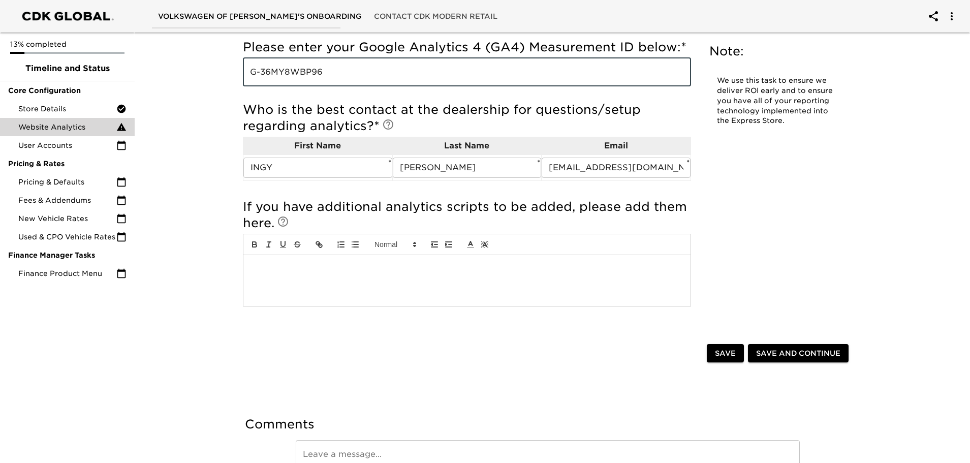
type input "G-36MY8WBP96"
click at [765, 356] on span "Save and Continue" at bounding box center [798, 353] width 84 height 13
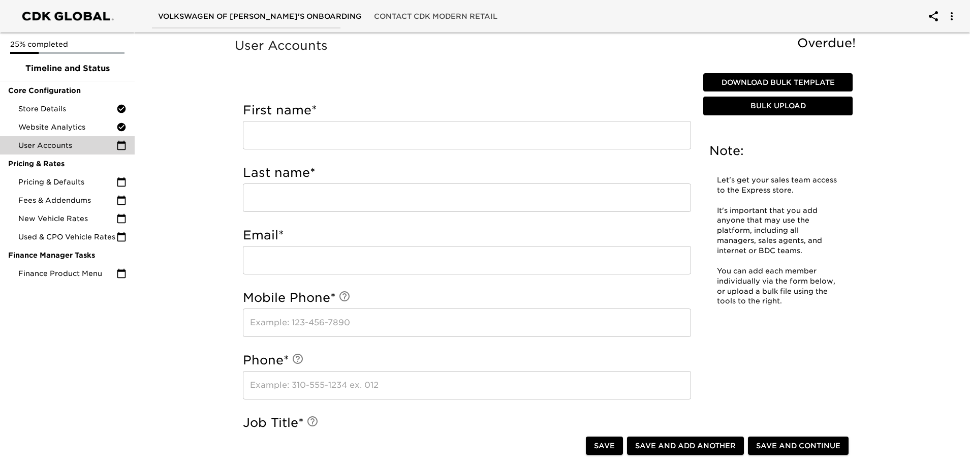
click at [123, 320] on div "25% completed Timeline and Status Core Configuration Store Details Website Anal…" at bounding box center [67, 231] width 135 height 463
